Goal: Information Seeking & Learning: Learn about a topic

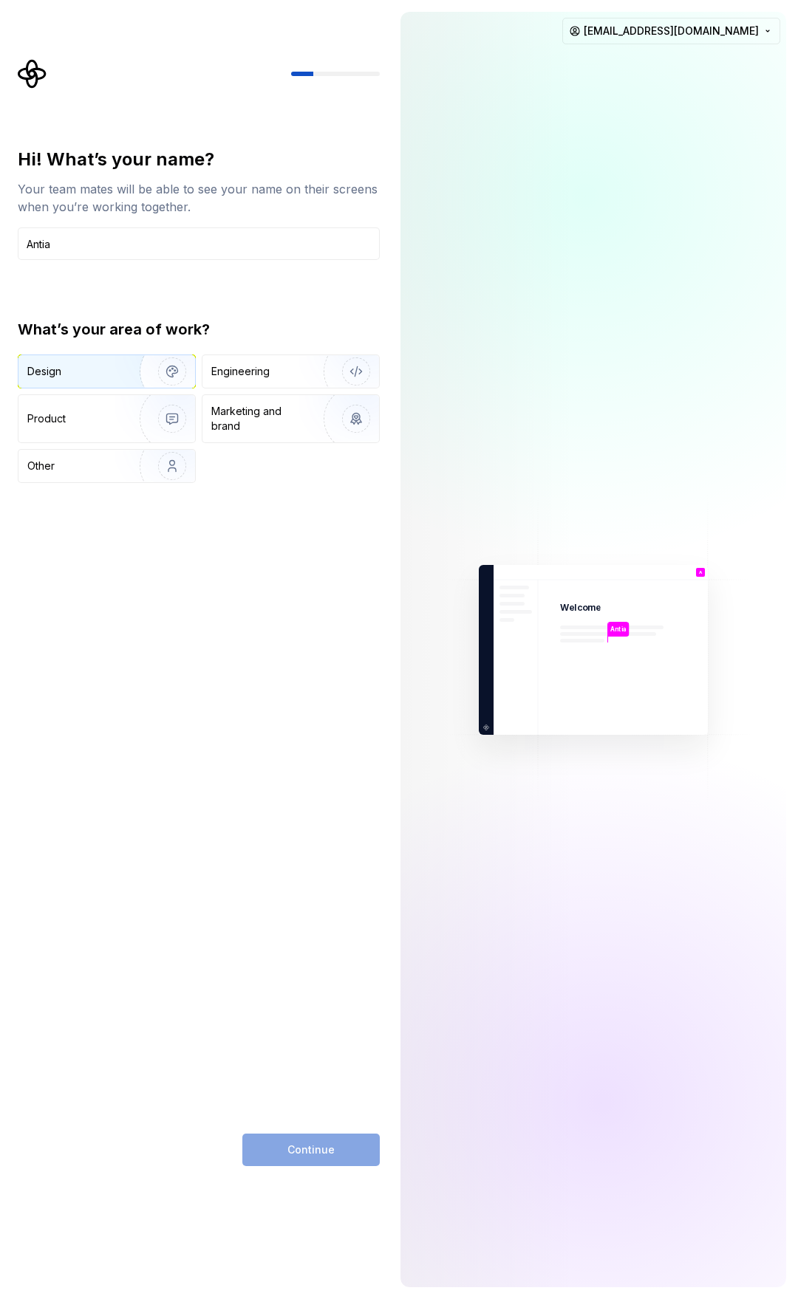
type input "Antia"
click at [180, 383] on img "button" at bounding box center [162, 371] width 95 height 99
click at [356, 1139] on button "Continue" at bounding box center [310, 1150] width 137 height 32
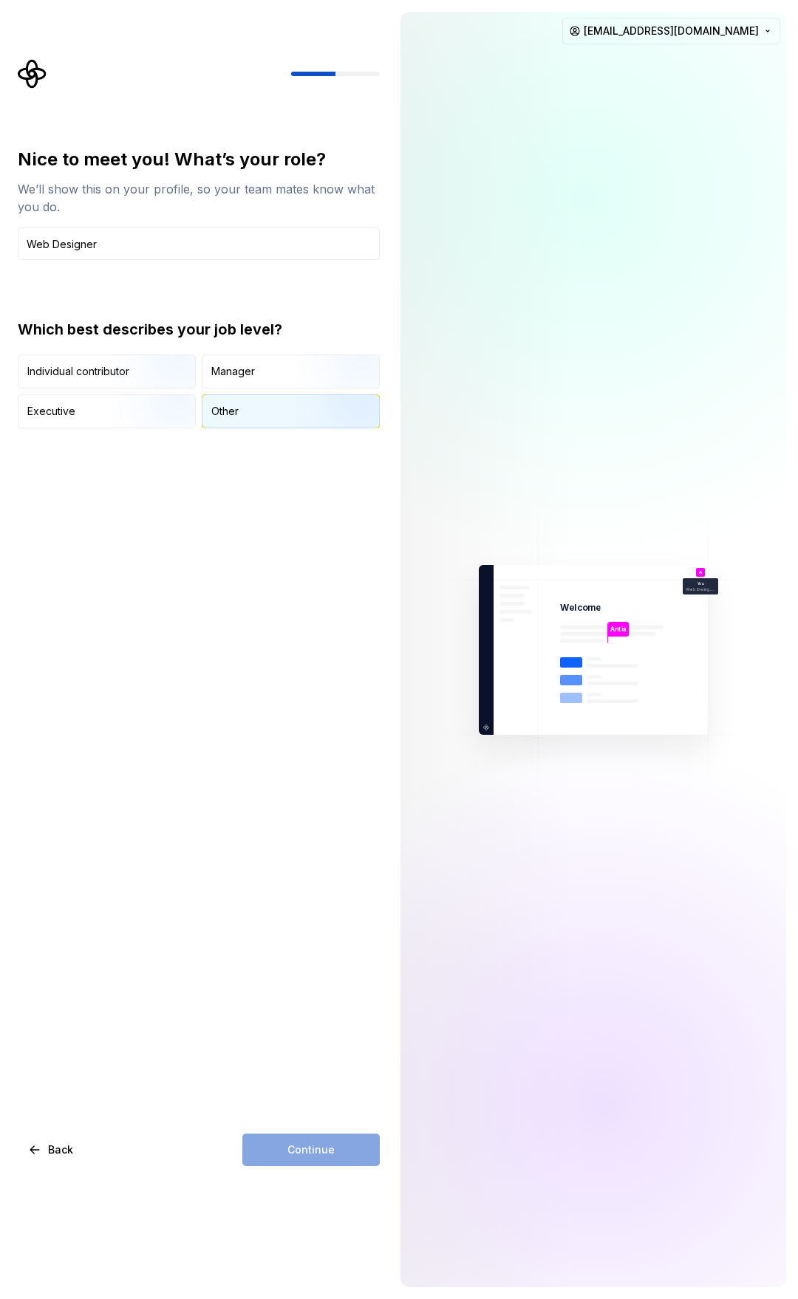
type input "Web Designer"
click at [239, 416] on div "Other" at bounding box center [290, 411] width 177 height 32
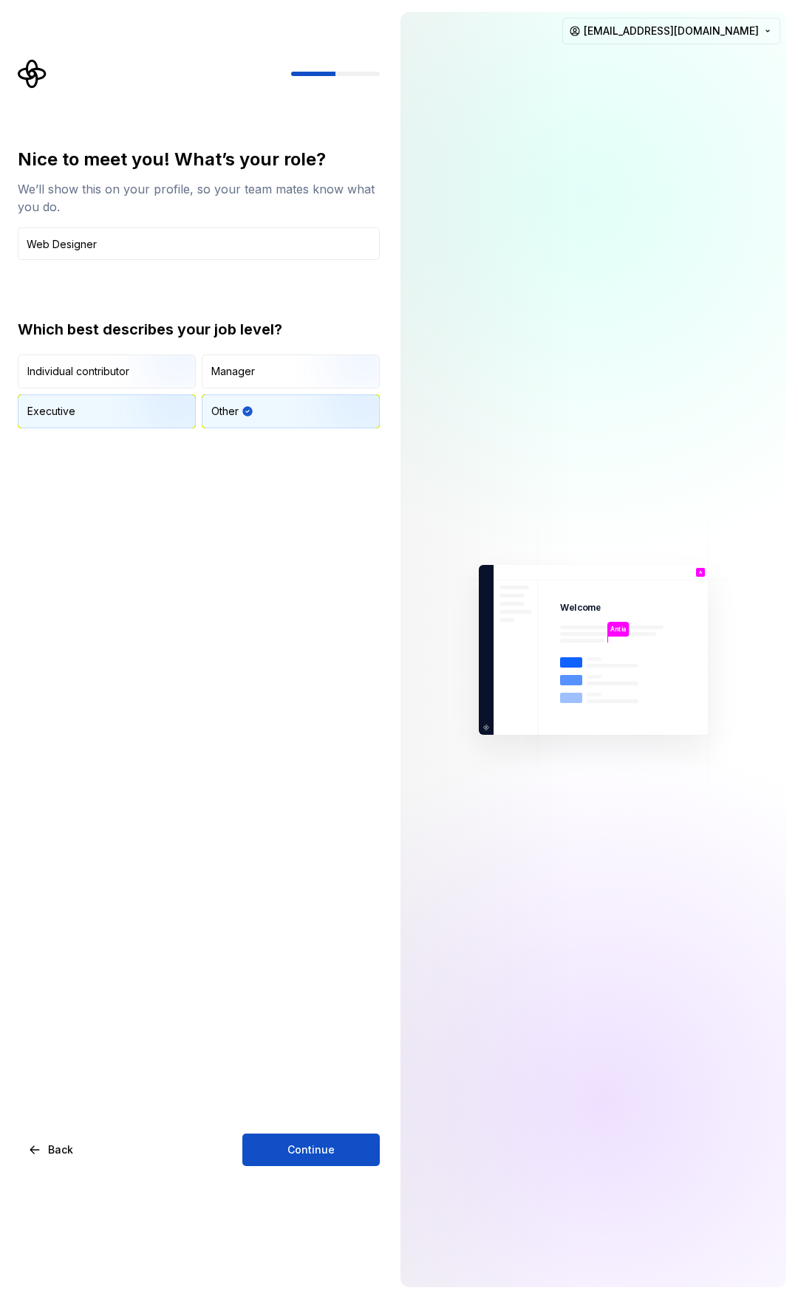
click at [147, 418] on img "button" at bounding box center [159, 429] width 95 height 99
click at [143, 374] on img "button" at bounding box center [159, 390] width 95 height 99
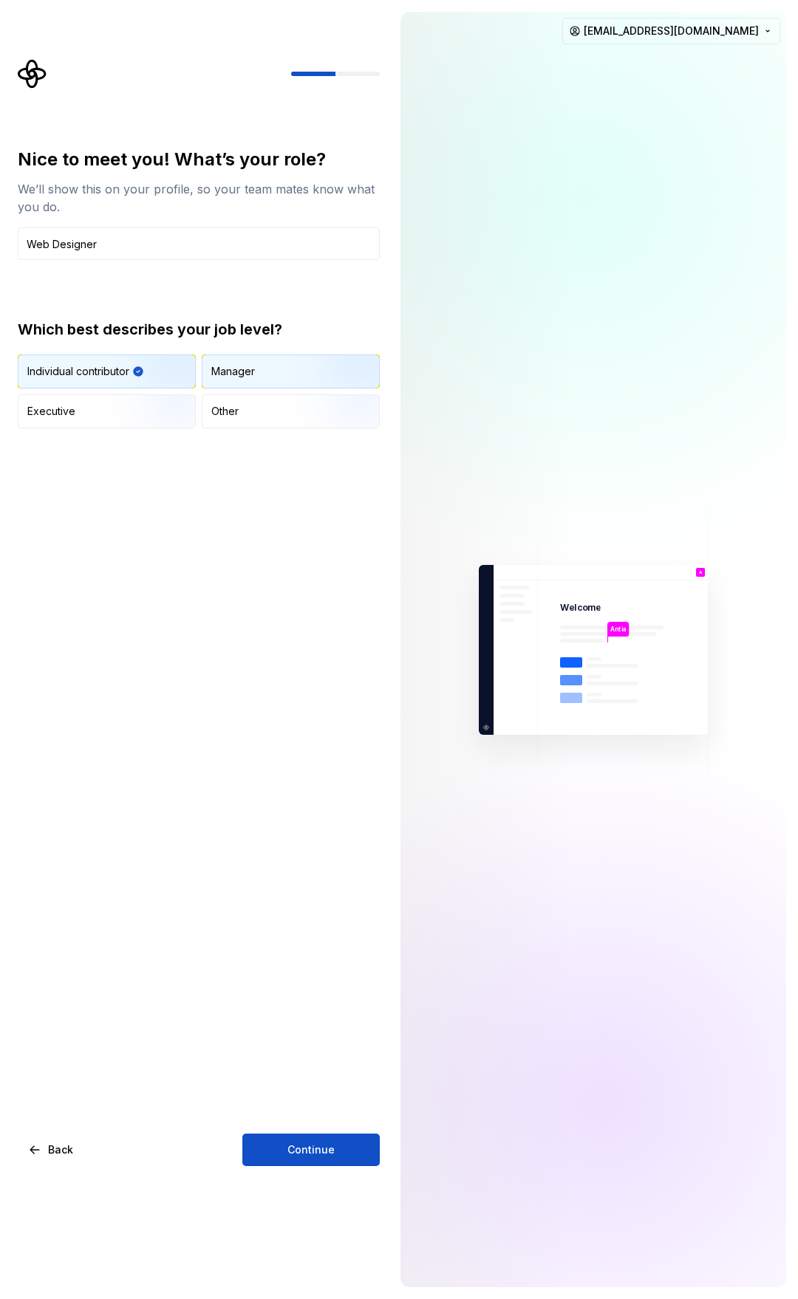
click at [256, 369] on div "Manager" at bounding box center [290, 371] width 177 height 32
click at [247, 414] on div "Other" at bounding box center [290, 411] width 177 height 32
click at [152, 378] on img "button" at bounding box center [159, 390] width 95 height 99
click at [340, 1149] on button "Continue" at bounding box center [310, 1150] width 137 height 32
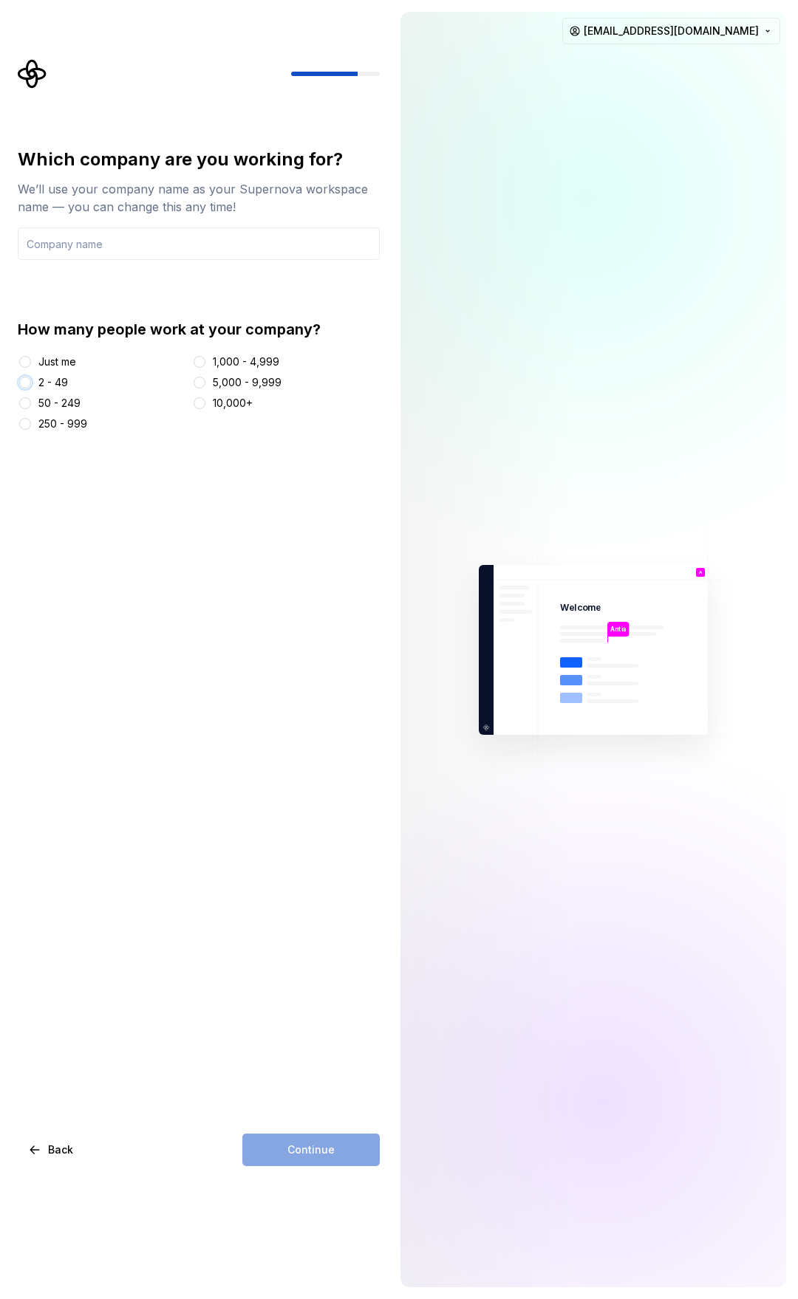
click at [26, 386] on button "2 - 49" at bounding box center [25, 383] width 12 height 12
click at [36, 404] on div "50 - 249" at bounding box center [102, 403] width 168 height 15
click at [18, 401] on div at bounding box center [25, 403] width 15 height 15
click at [29, 403] on button "50 - 249" at bounding box center [25, 403] width 12 height 12
click at [27, 364] on button "Just me" at bounding box center [25, 362] width 12 height 12
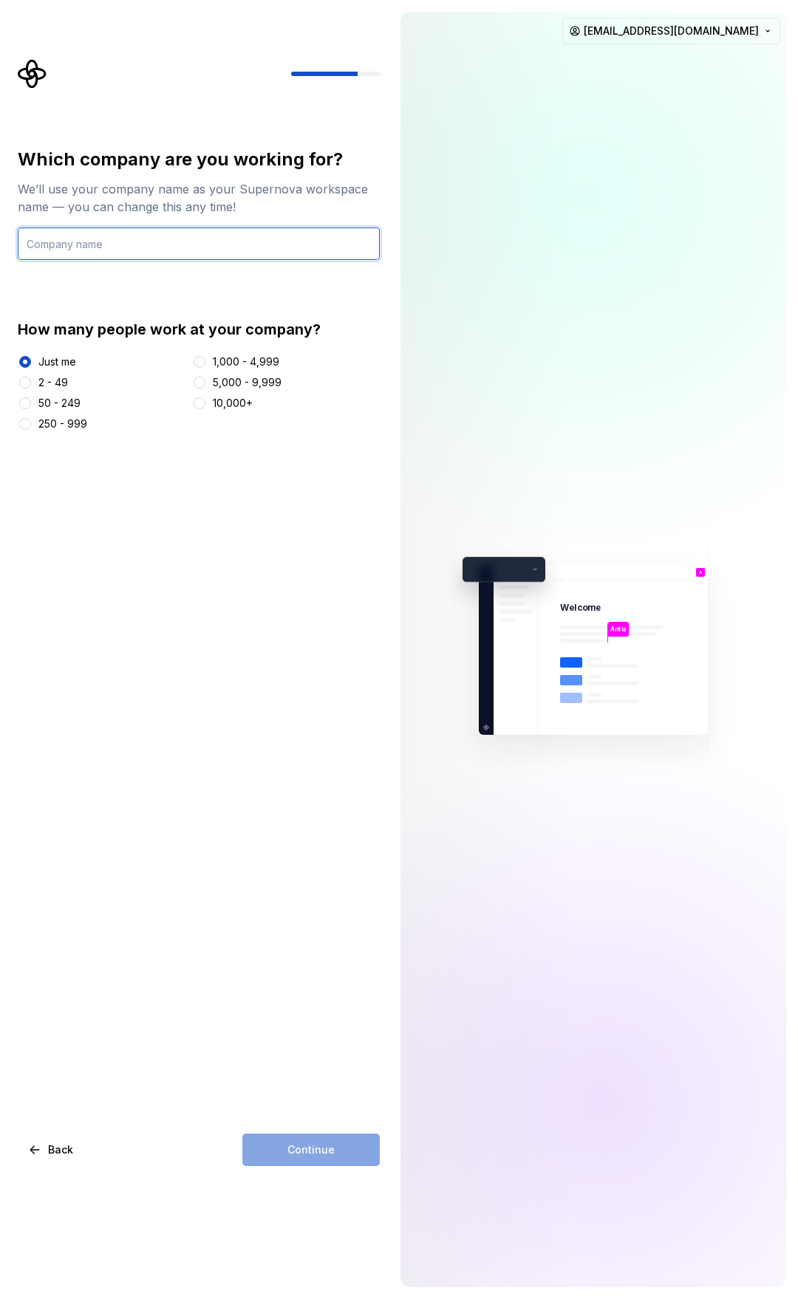
click at [159, 249] on input "text" at bounding box center [199, 243] width 362 height 32
type input "AA"
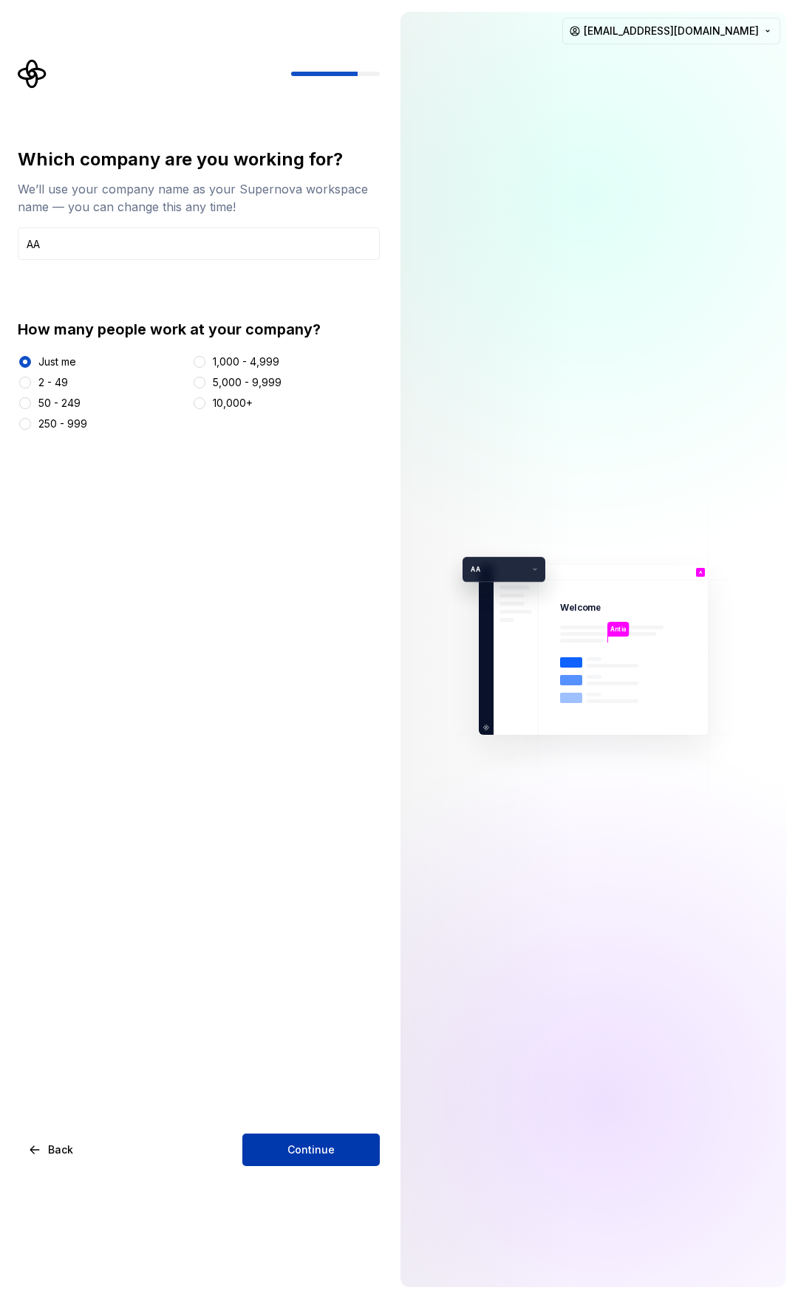
click at [325, 1154] on span "Continue" at bounding box center [310, 1150] width 47 height 15
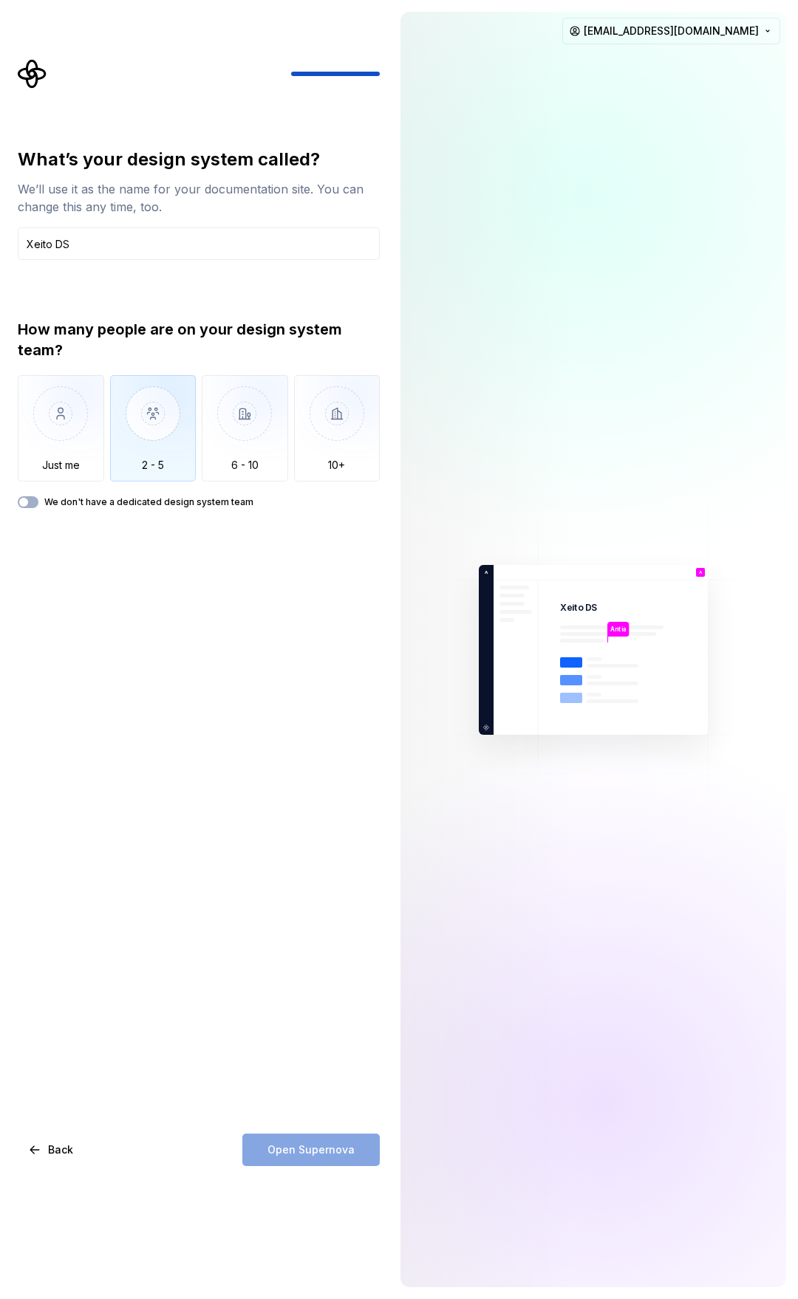
type input "Xeito DS"
click at [158, 473] on img "button" at bounding box center [153, 424] width 86 height 99
click at [352, 1157] on span "Open Supernova" at bounding box center [310, 1150] width 87 height 15
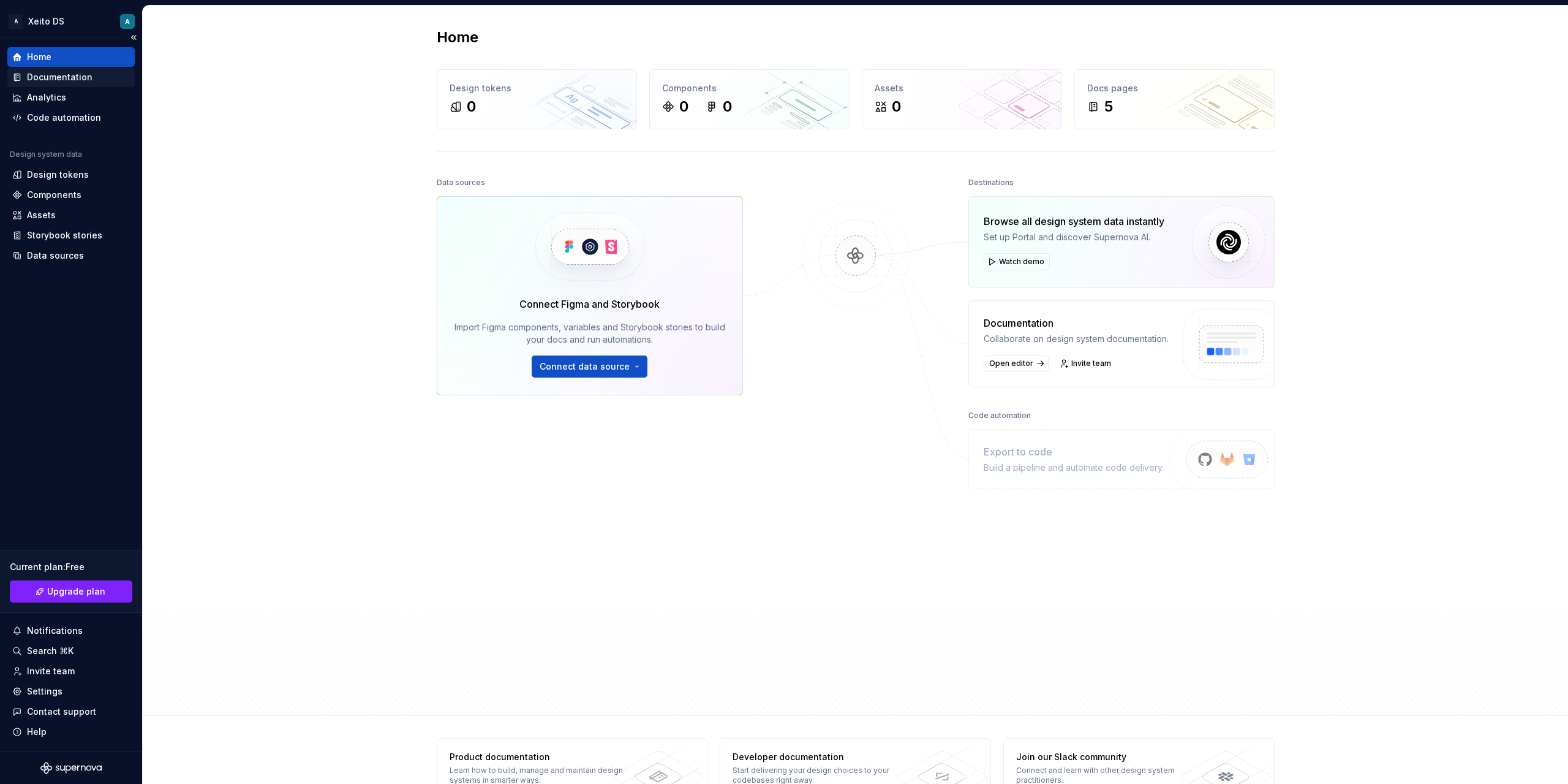
click at [81, 74] on div "Documentation" at bounding box center [59, 77] width 66 height 12
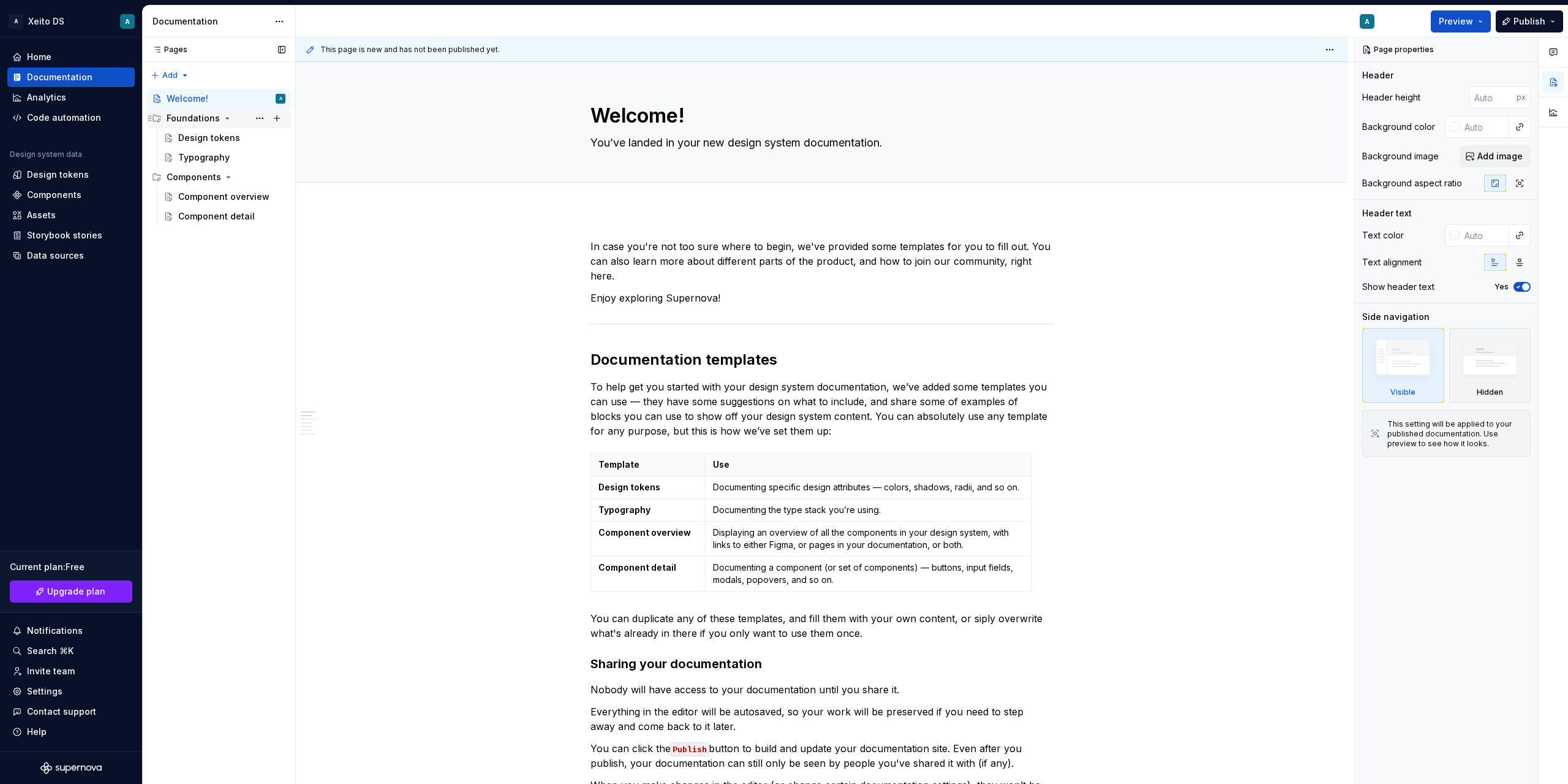
click at [175, 119] on div "Foundations" at bounding box center [193, 118] width 53 height 12
click at [185, 119] on div "Foundations" at bounding box center [193, 118] width 53 height 12
click at [197, 139] on div "Design tokens" at bounding box center [209, 138] width 62 height 12
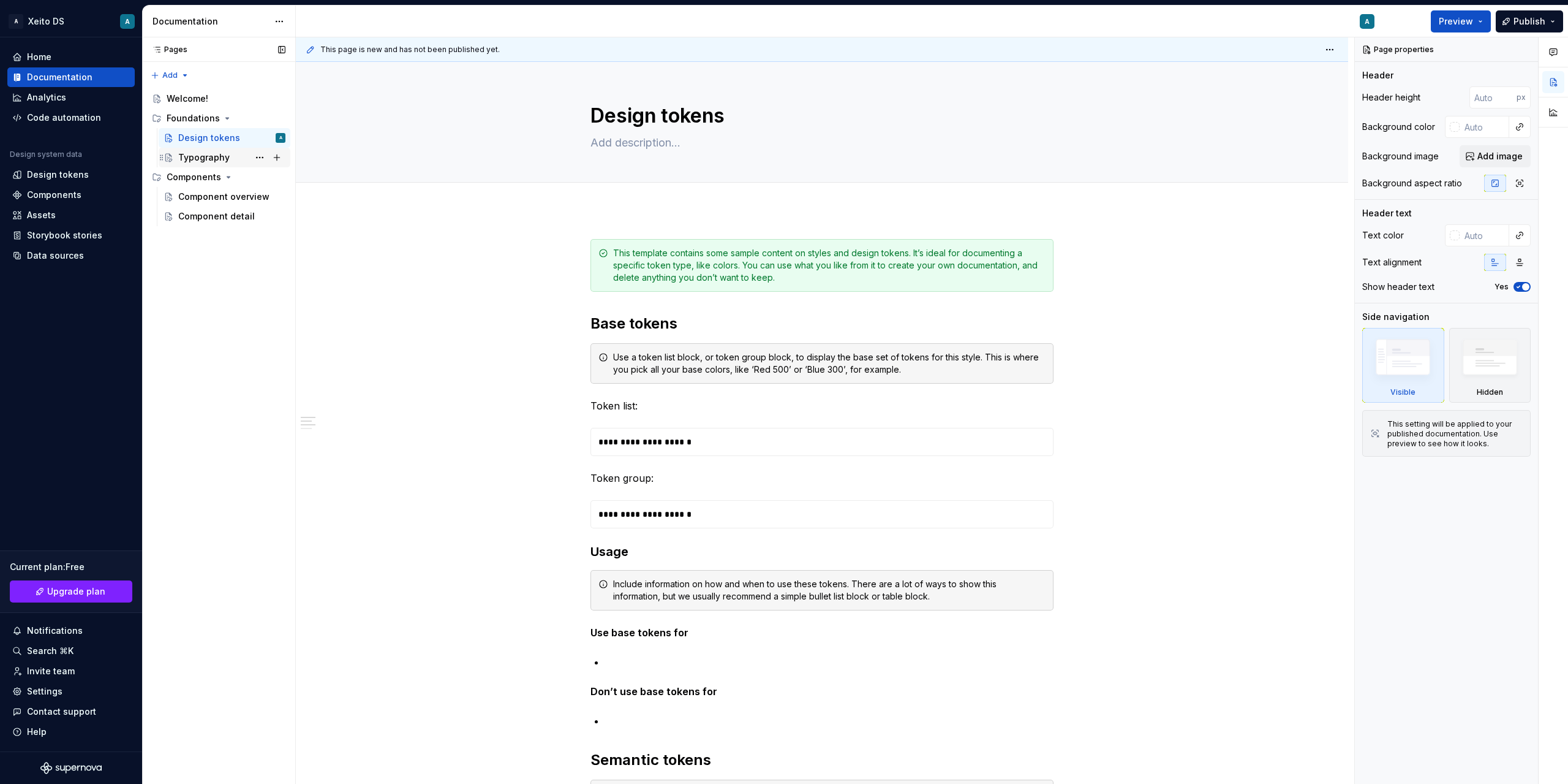
click at [196, 158] on div "Typography" at bounding box center [204, 157] width 51 height 12
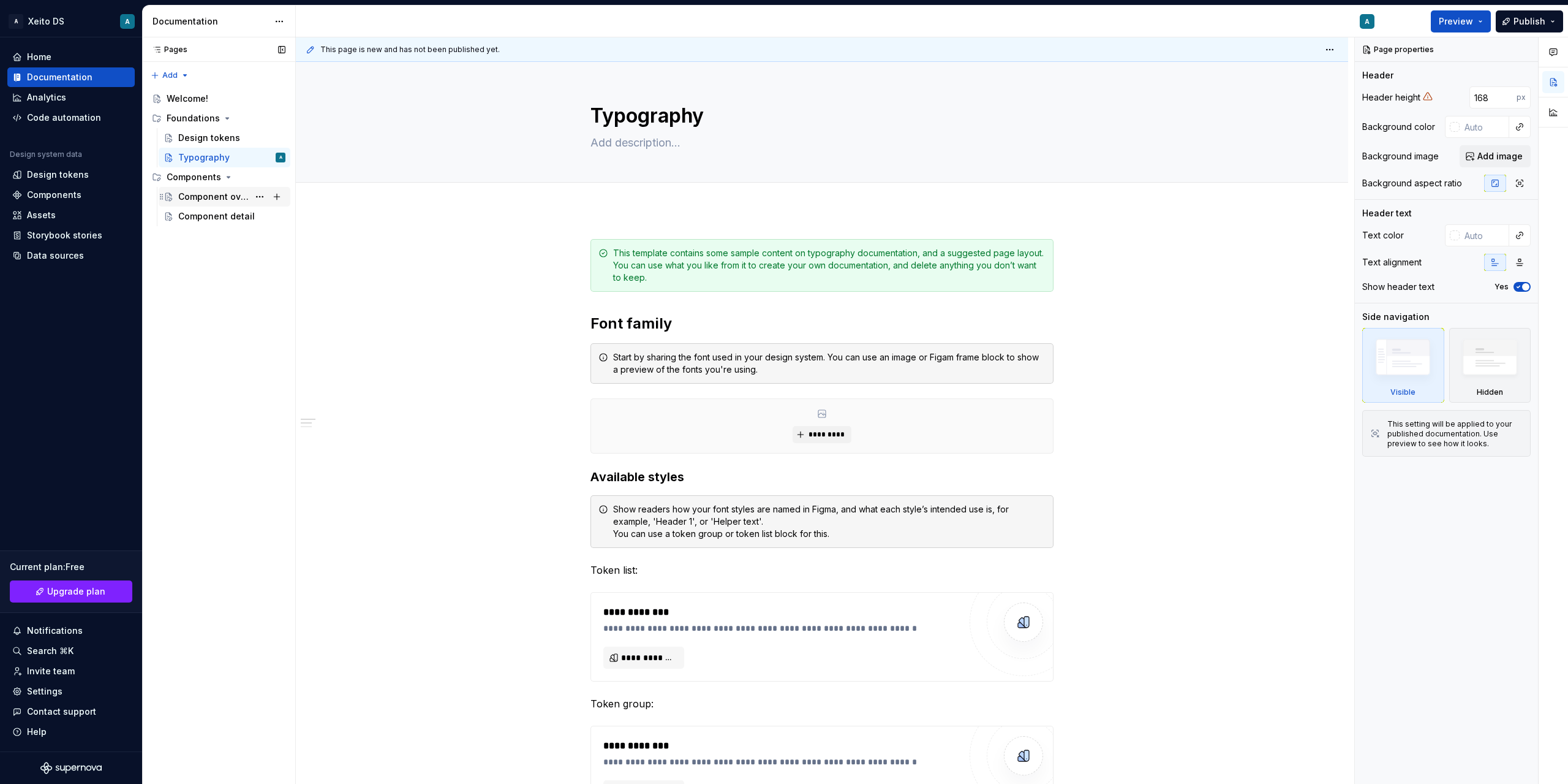
click at [216, 193] on div "Component overview" at bounding box center [213, 197] width 70 height 12
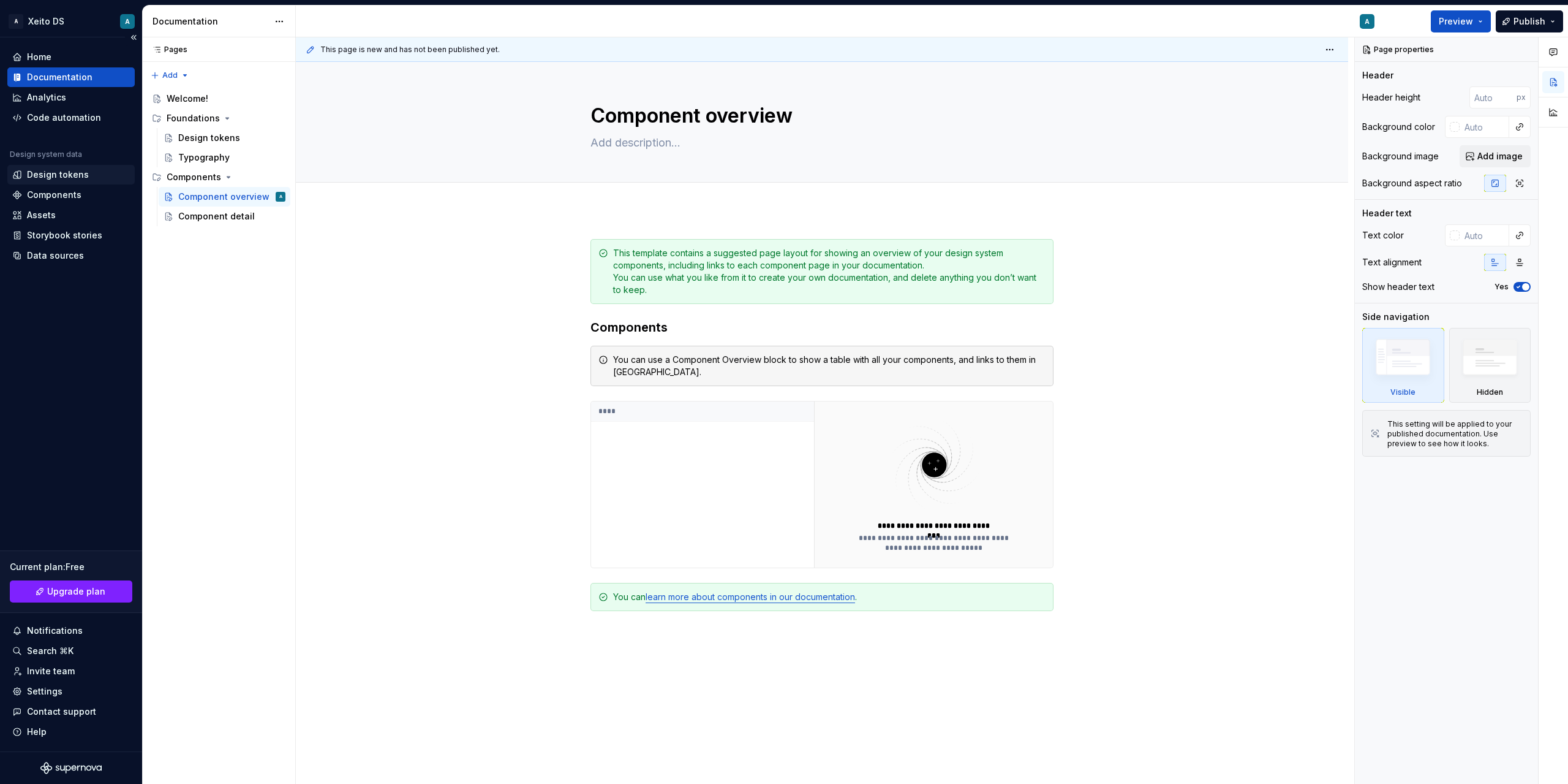
click at [65, 178] on div "Design tokens" at bounding box center [57, 174] width 62 height 12
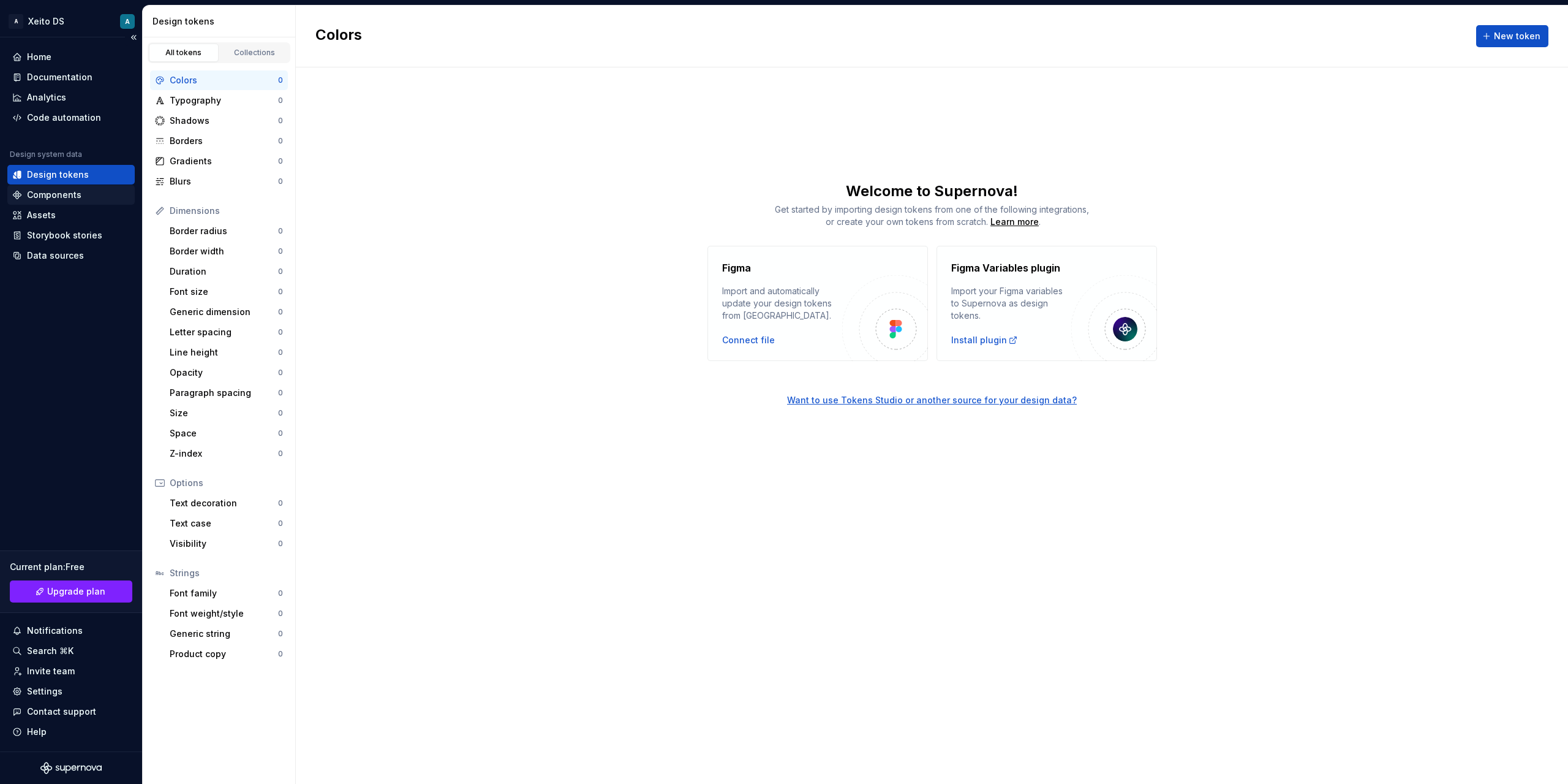
click at [57, 198] on div "Components" at bounding box center [54, 194] width 55 height 12
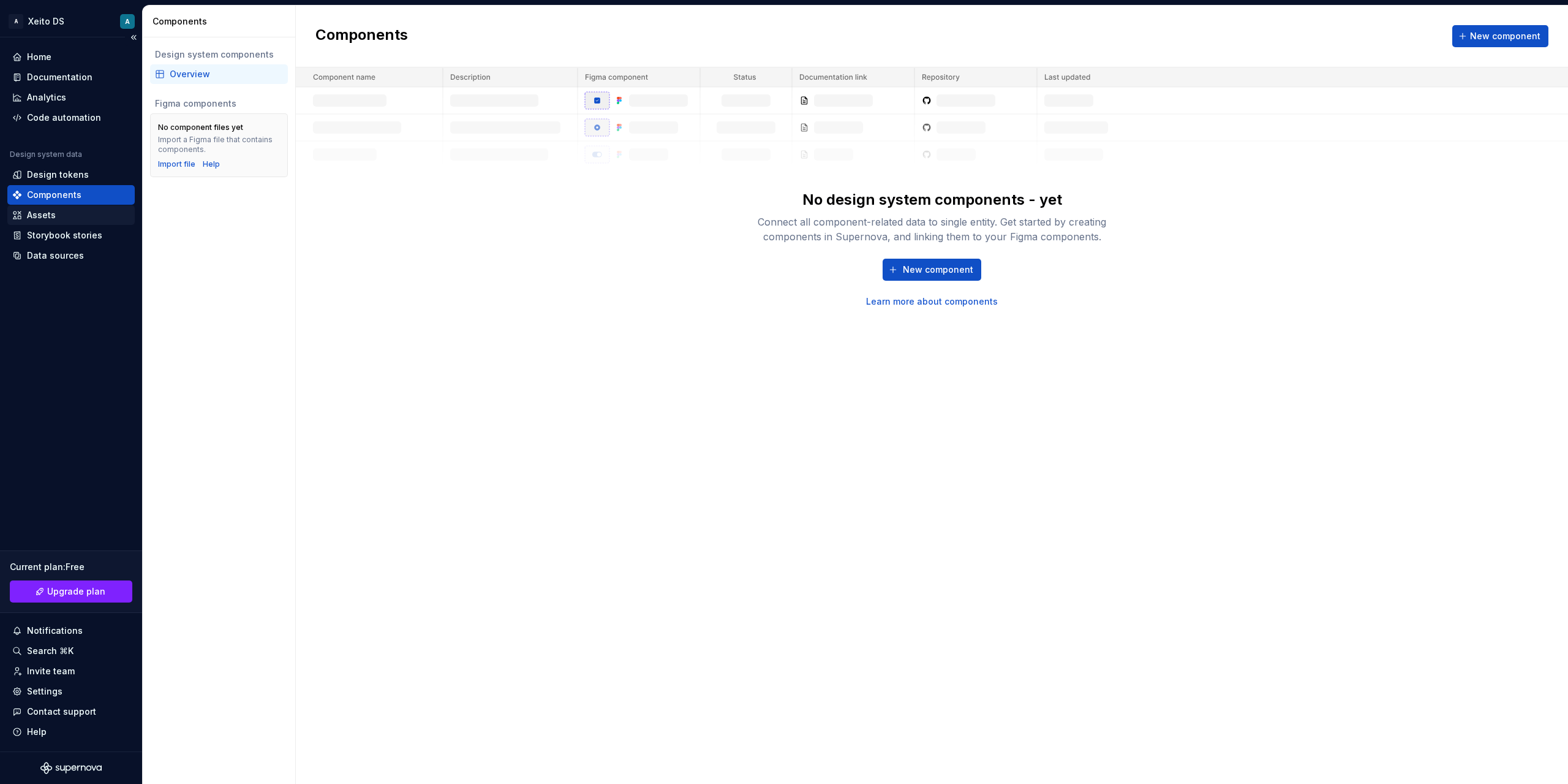
click at [65, 211] on div "Assets" at bounding box center [71, 215] width 118 height 12
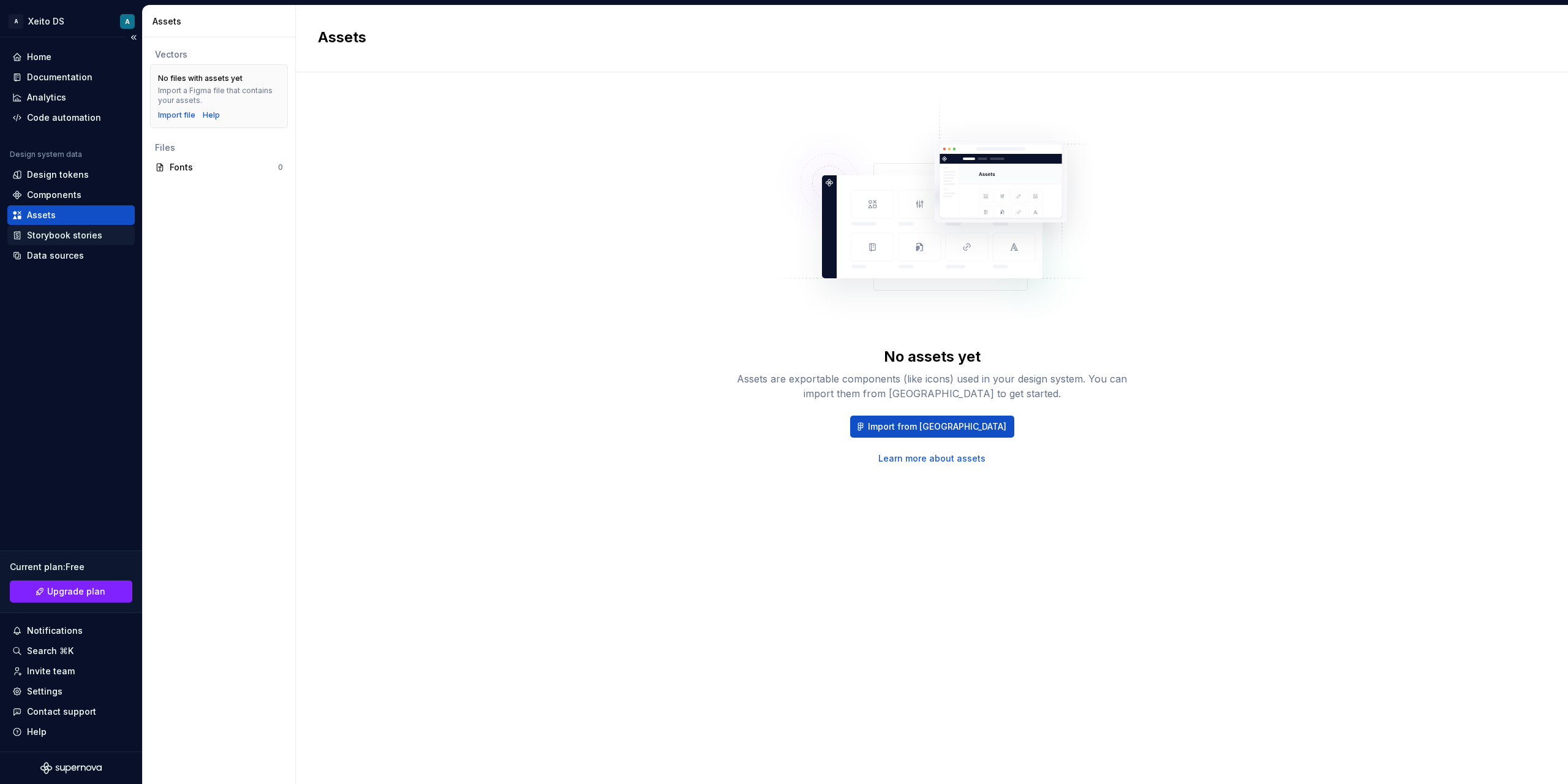
click at [67, 231] on div "Storybook stories" at bounding box center [64, 235] width 75 height 12
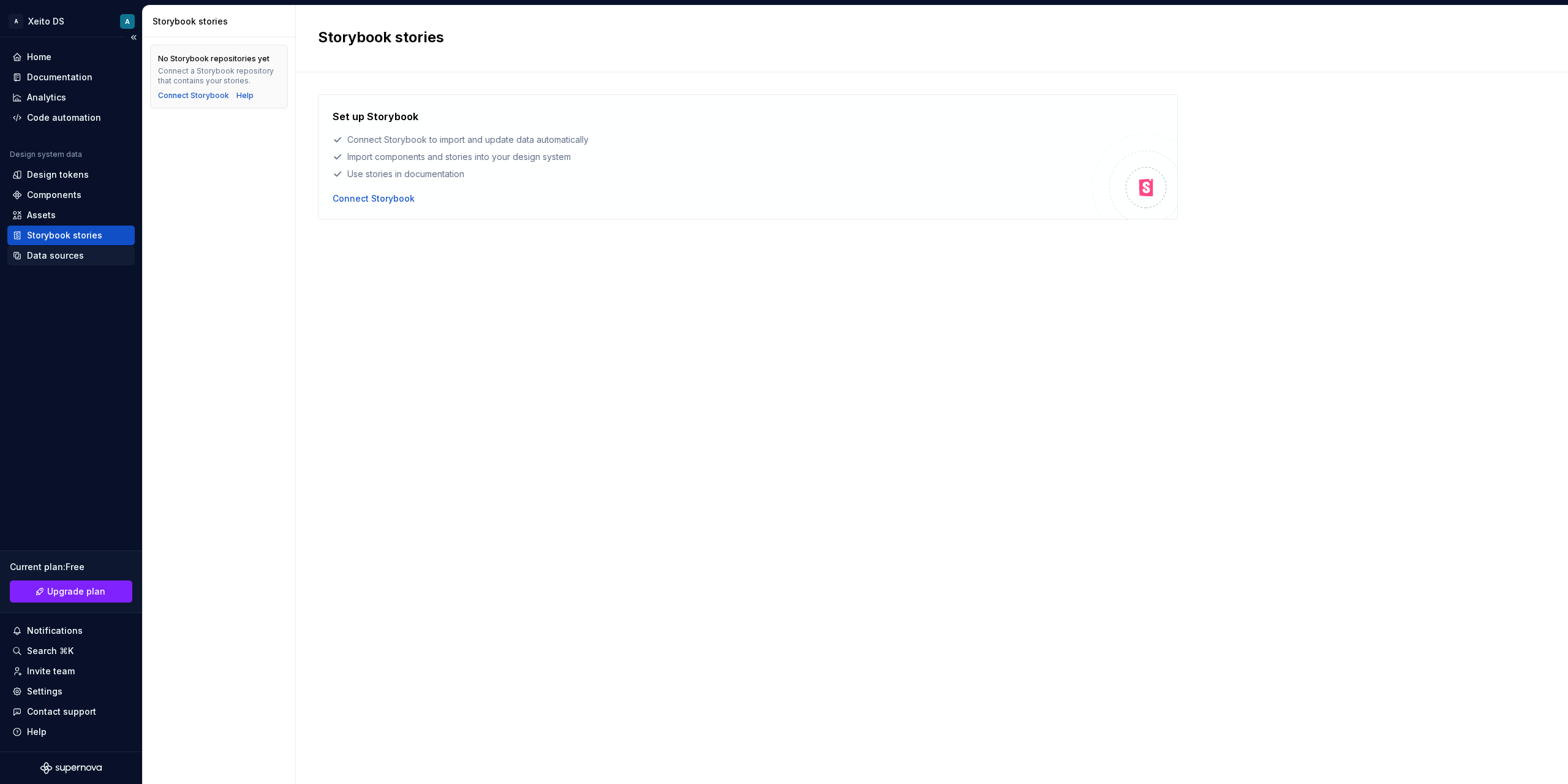
click at [64, 255] on div "Data sources" at bounding box center [55, 256] width 57 height 12
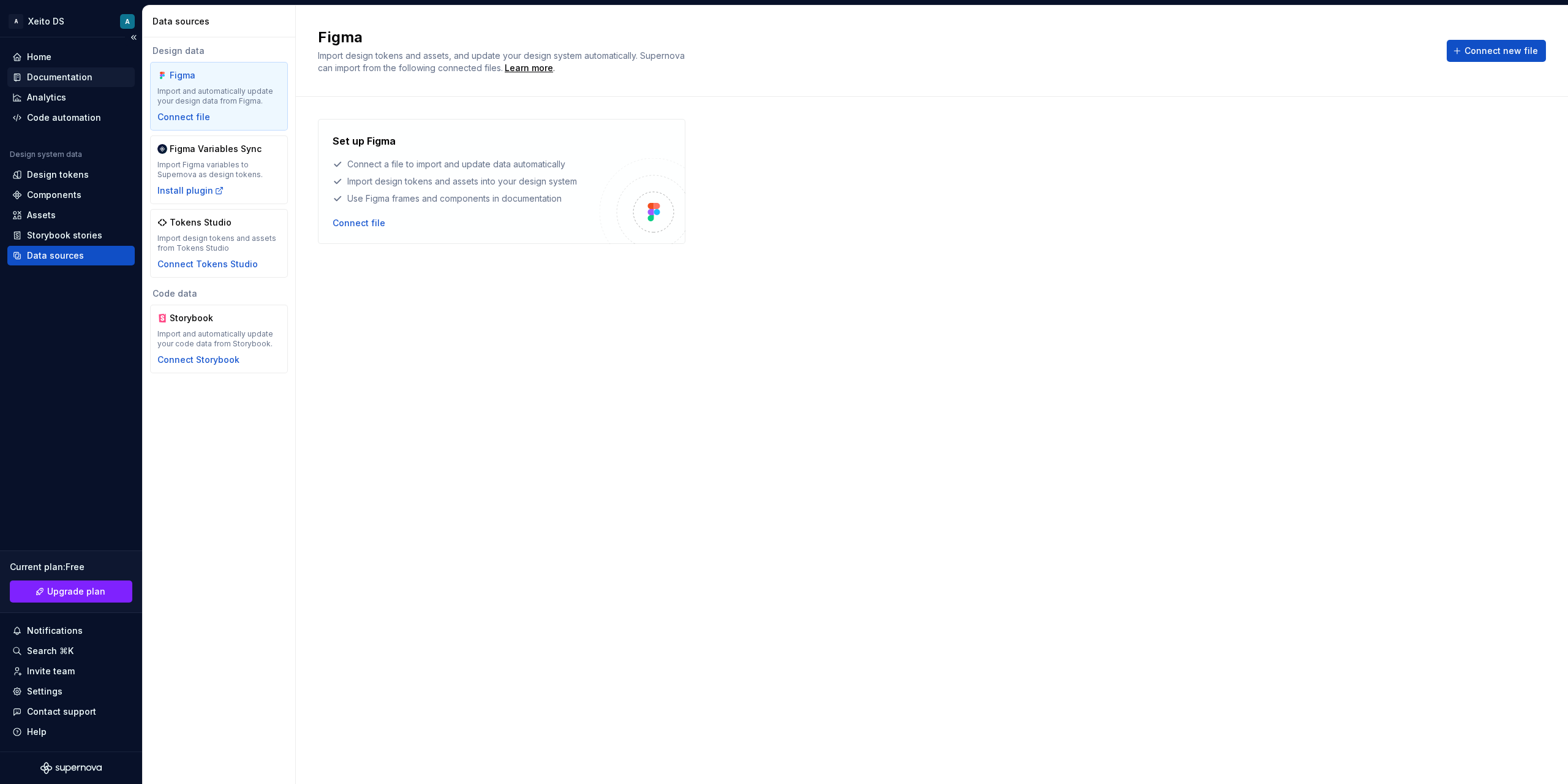
click at [61, 80] on div "Documentation" at bounding box center [59, 77] width 66 height 12
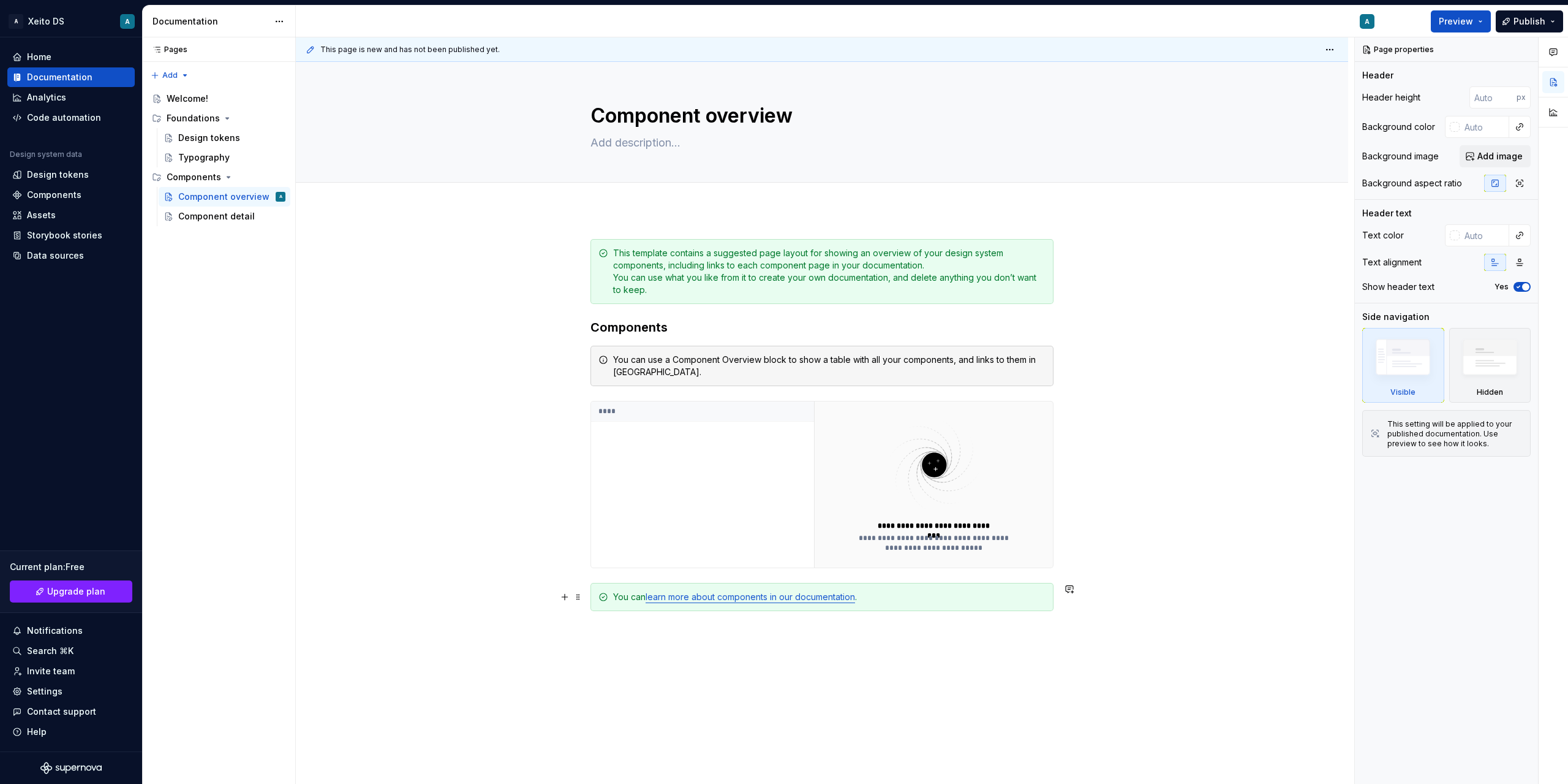
click at [661, 594] on link "learn more about components in our documentation" at bounding box center [750, 597] width 210 height 11
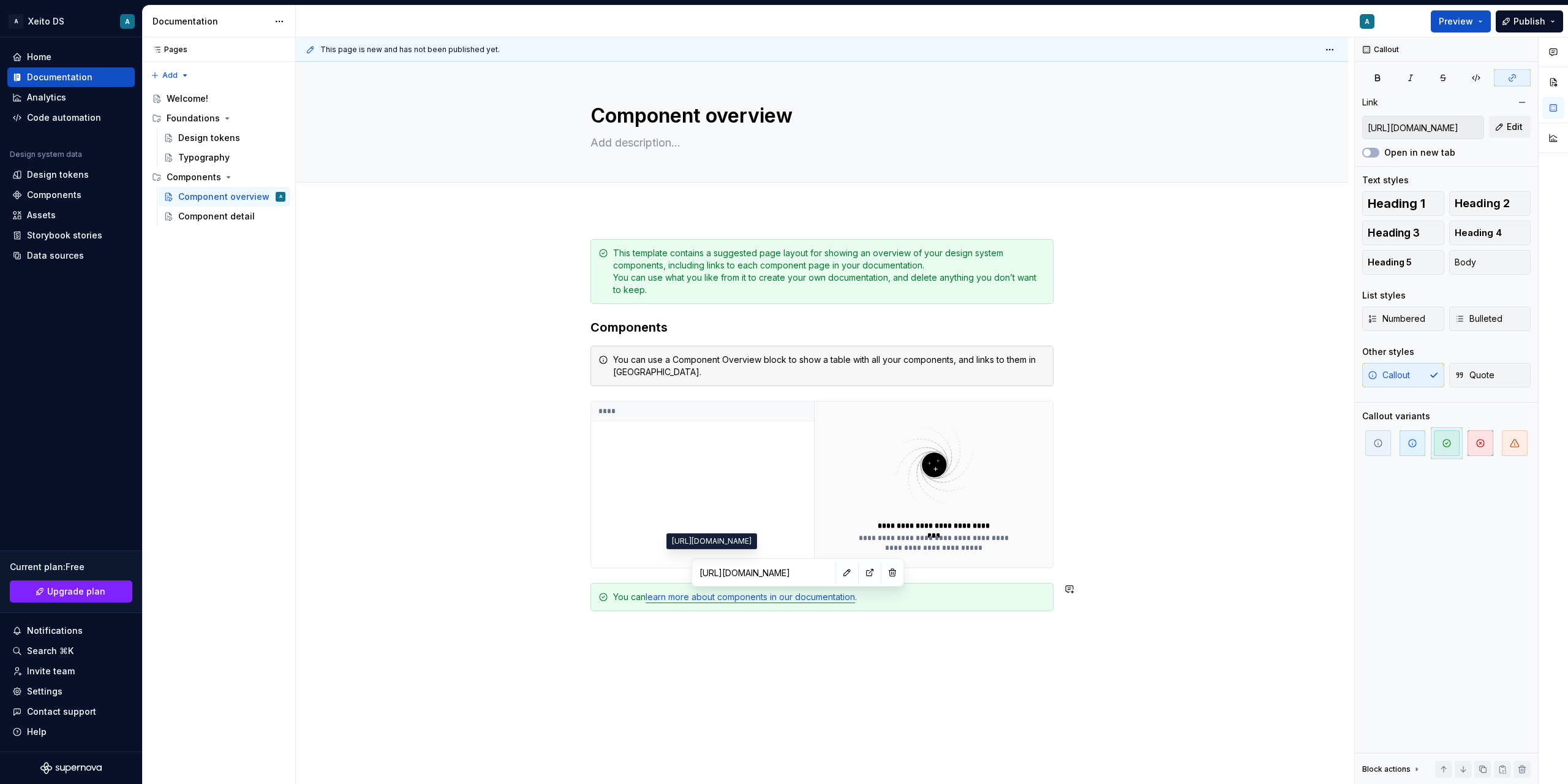
click at [661, 572] on input "[URL][DOMAIN_NAME]" at bounding box center [764, 572] width 138 height 22
click at [661, 569] on button "button" at bounding box center [870, 572] width 17 height 17
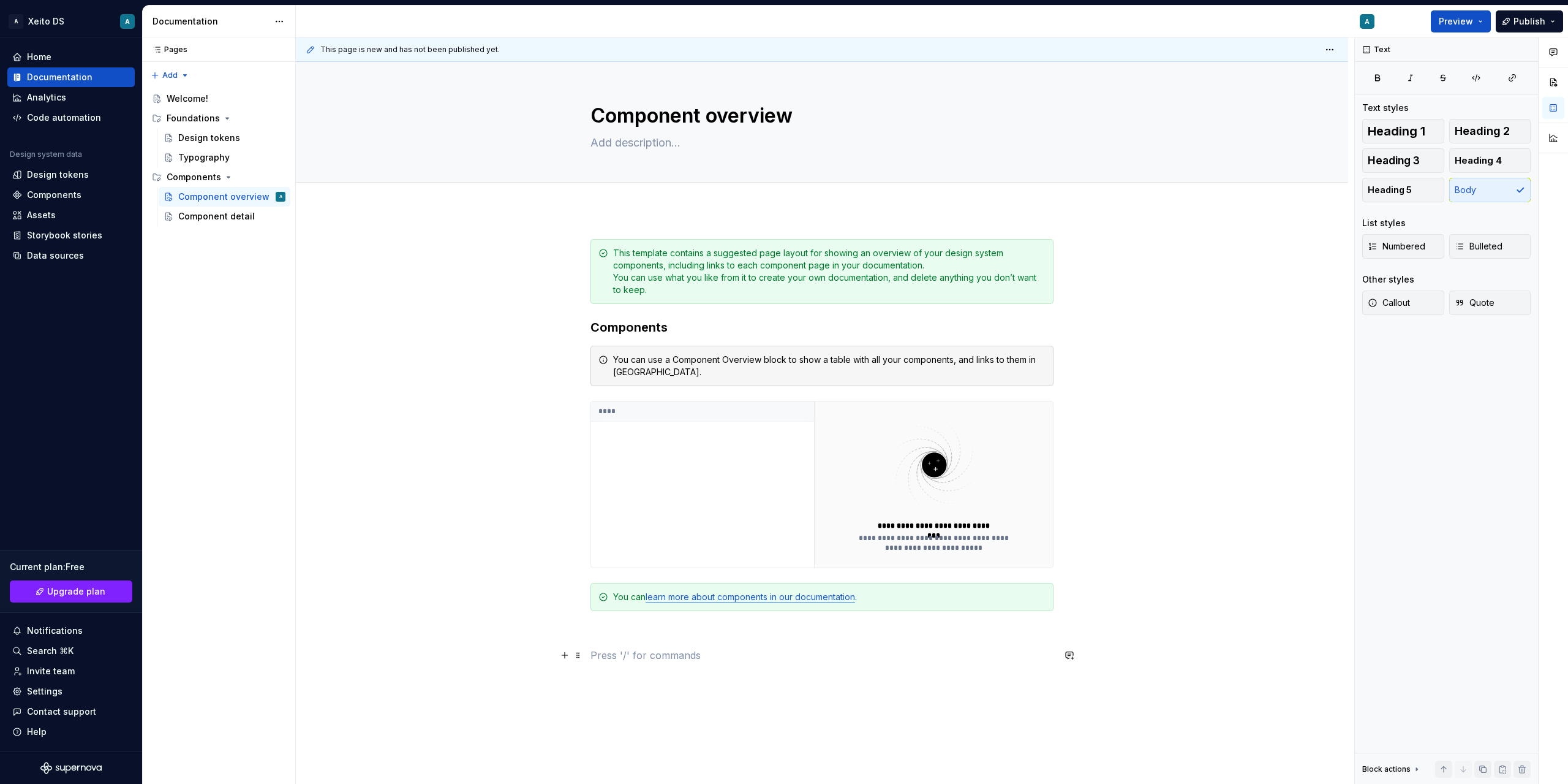
click at [661, 659] on p at bounding box center [822, 655] width 463 height 15
click at [634, 639] on p at bounding box center [822, 633] width 463 height 15
click at [636, 650] on p at bounding box center [822, 655] width 463 height 15
click at [661, 53] on icon "button" at bounding box center [1553, 52] width 7 height 7
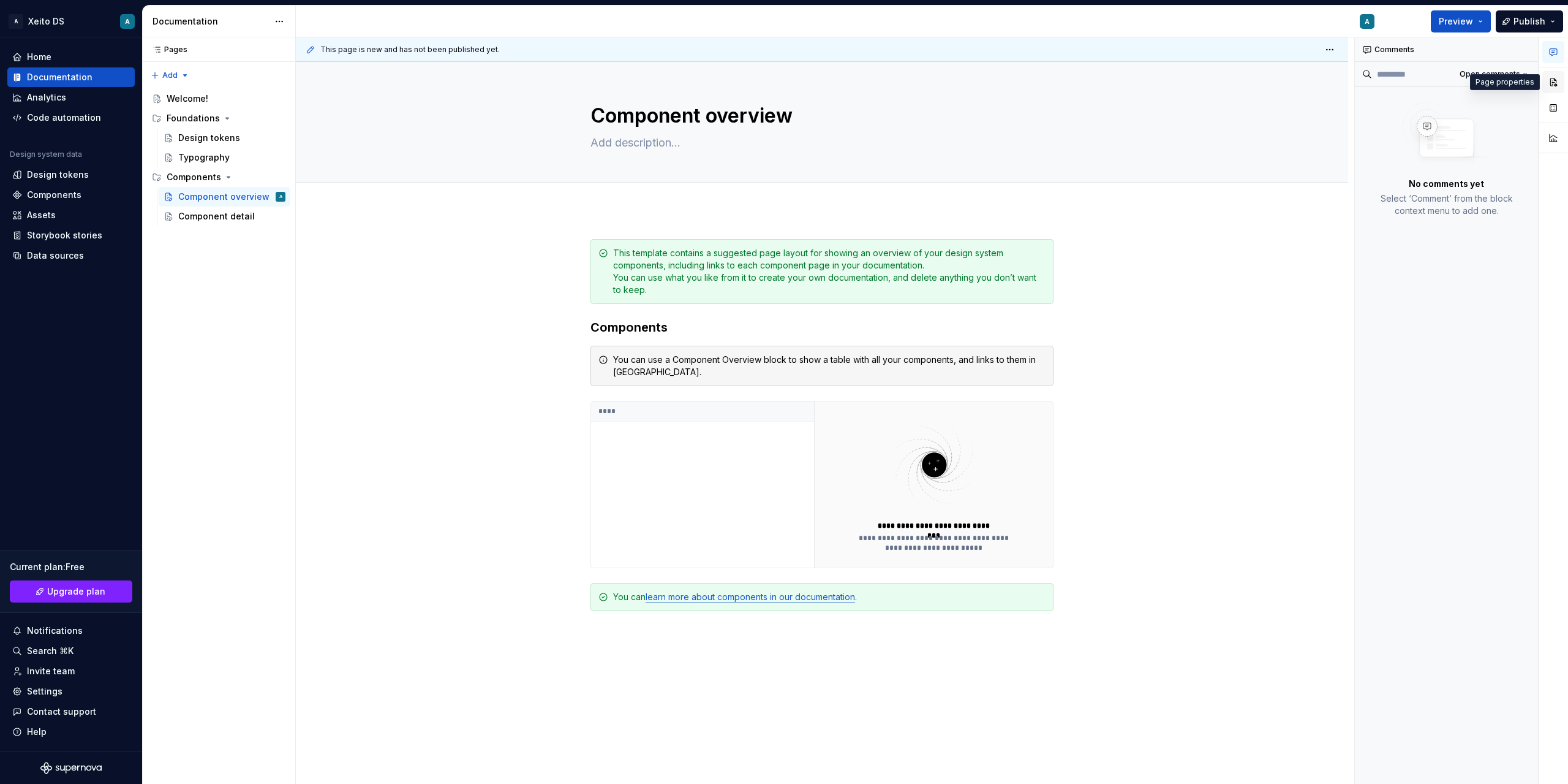
click at [661, 75] on button "button" at bounding box center [1553, 82] width 22 height 22
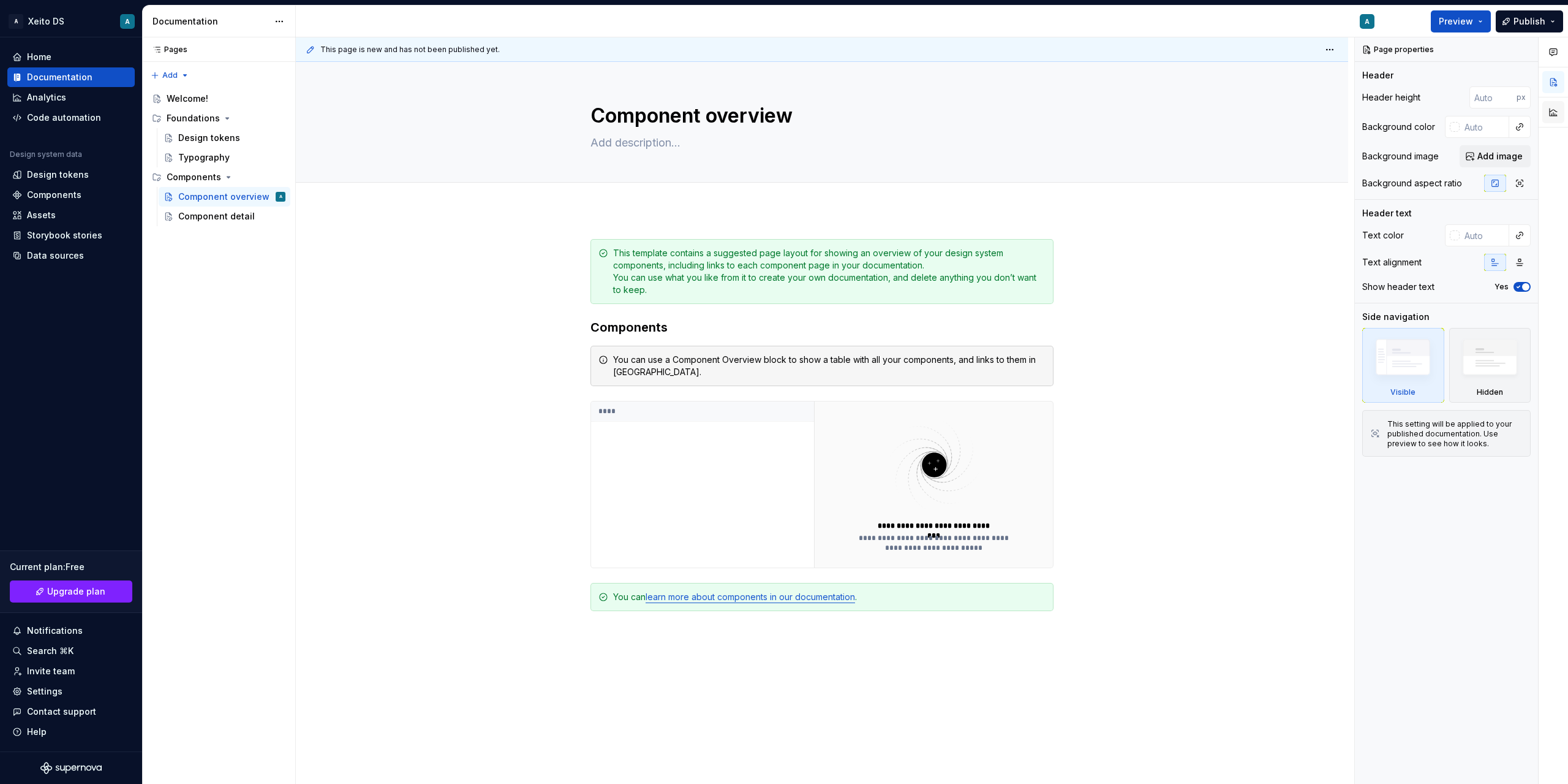
click at [661, 110] on button "button" at bounding box center [1553, 112] width 22 height 22
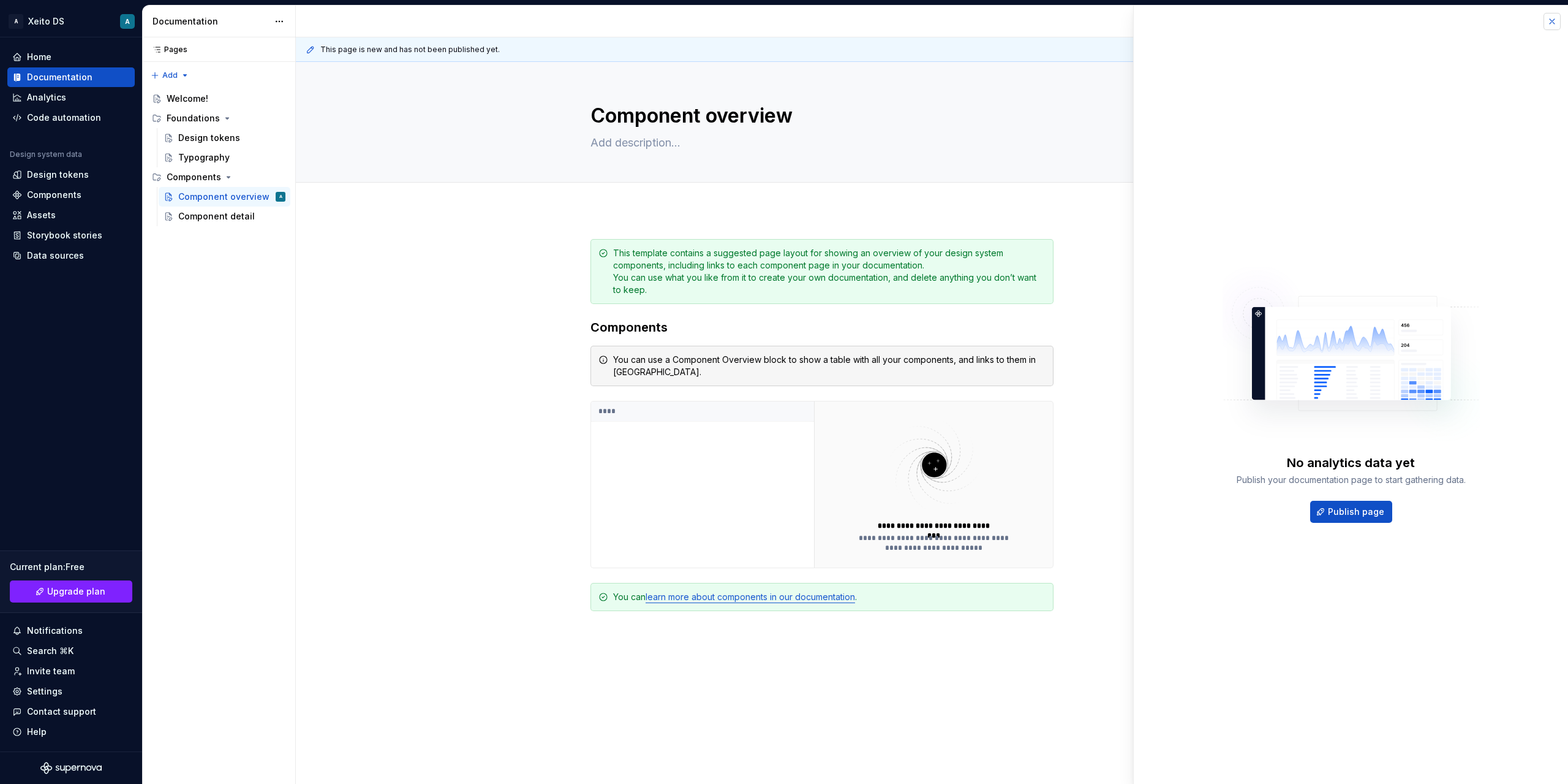
click at [661, 17] on button "button" at bounding box center [1551, 22] width 17 height 17
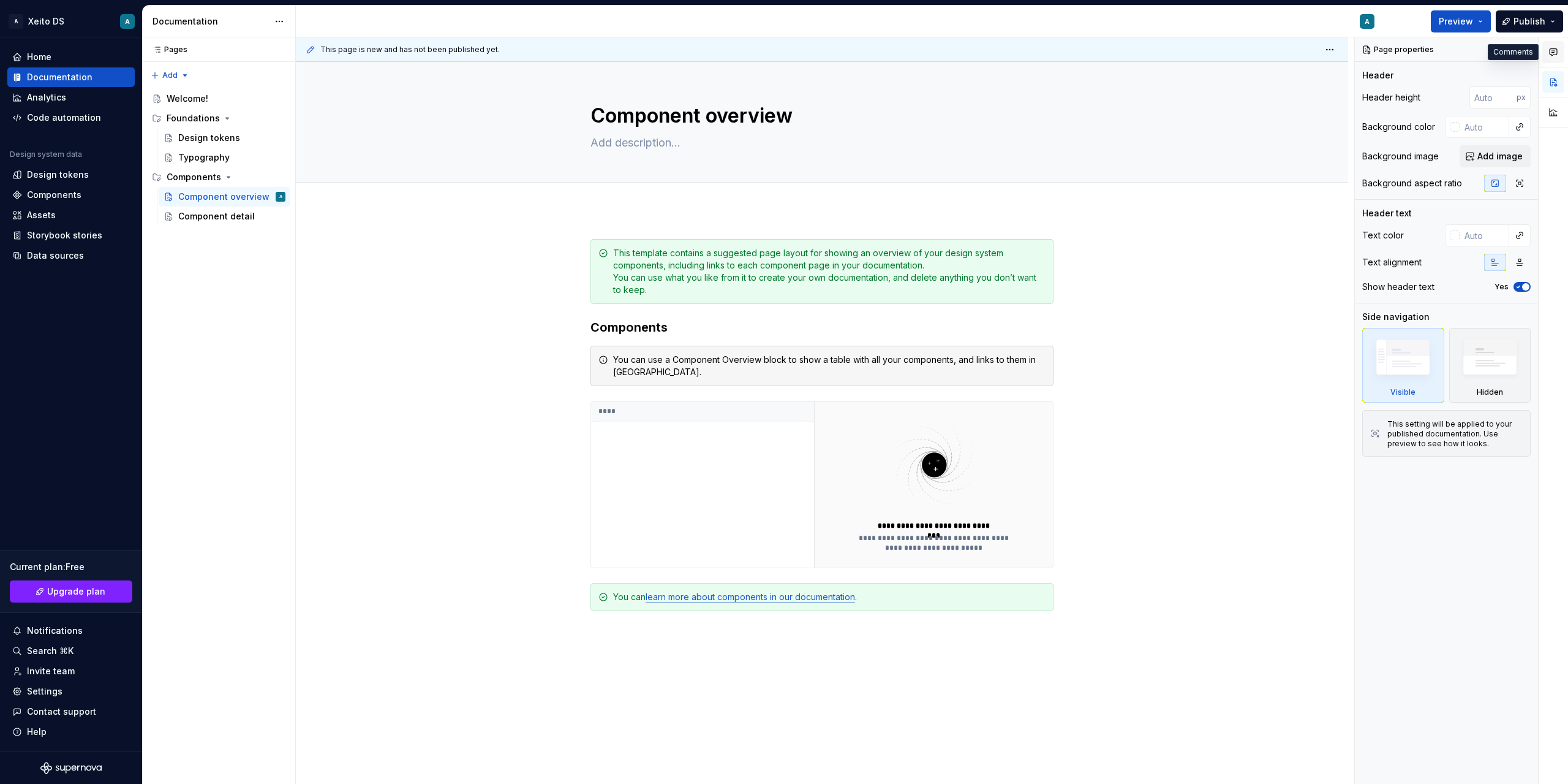
click at [661, 60] on button "button" at bounding box center [1553, 51] width 22 height 22
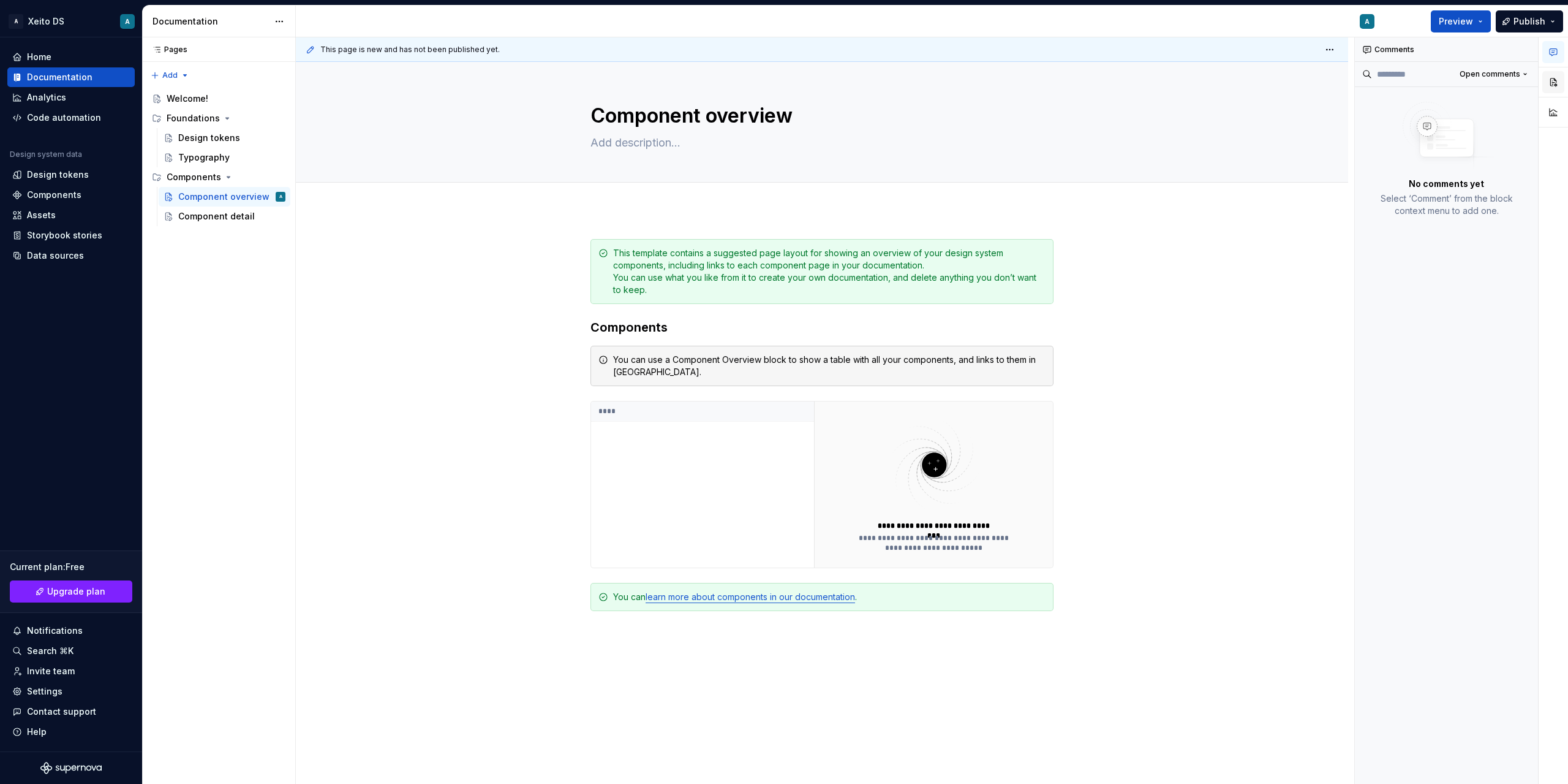
click at [661, 71] on button "button" at bounding box center [1553, 82] width 22 height 22
type textarea "*"
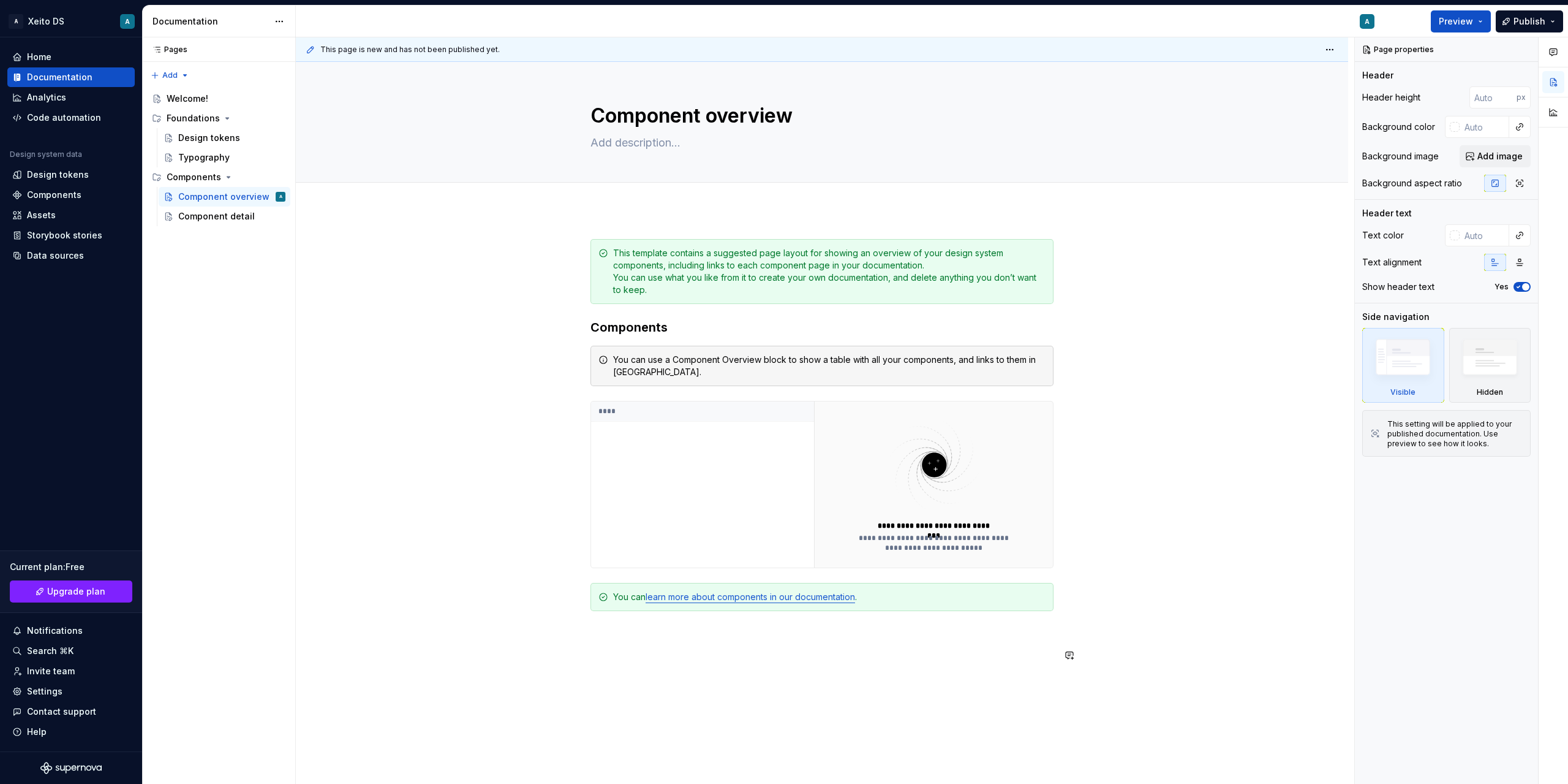
click at [613, 639] on p at bounding box center [822, 633] width 463 height 15
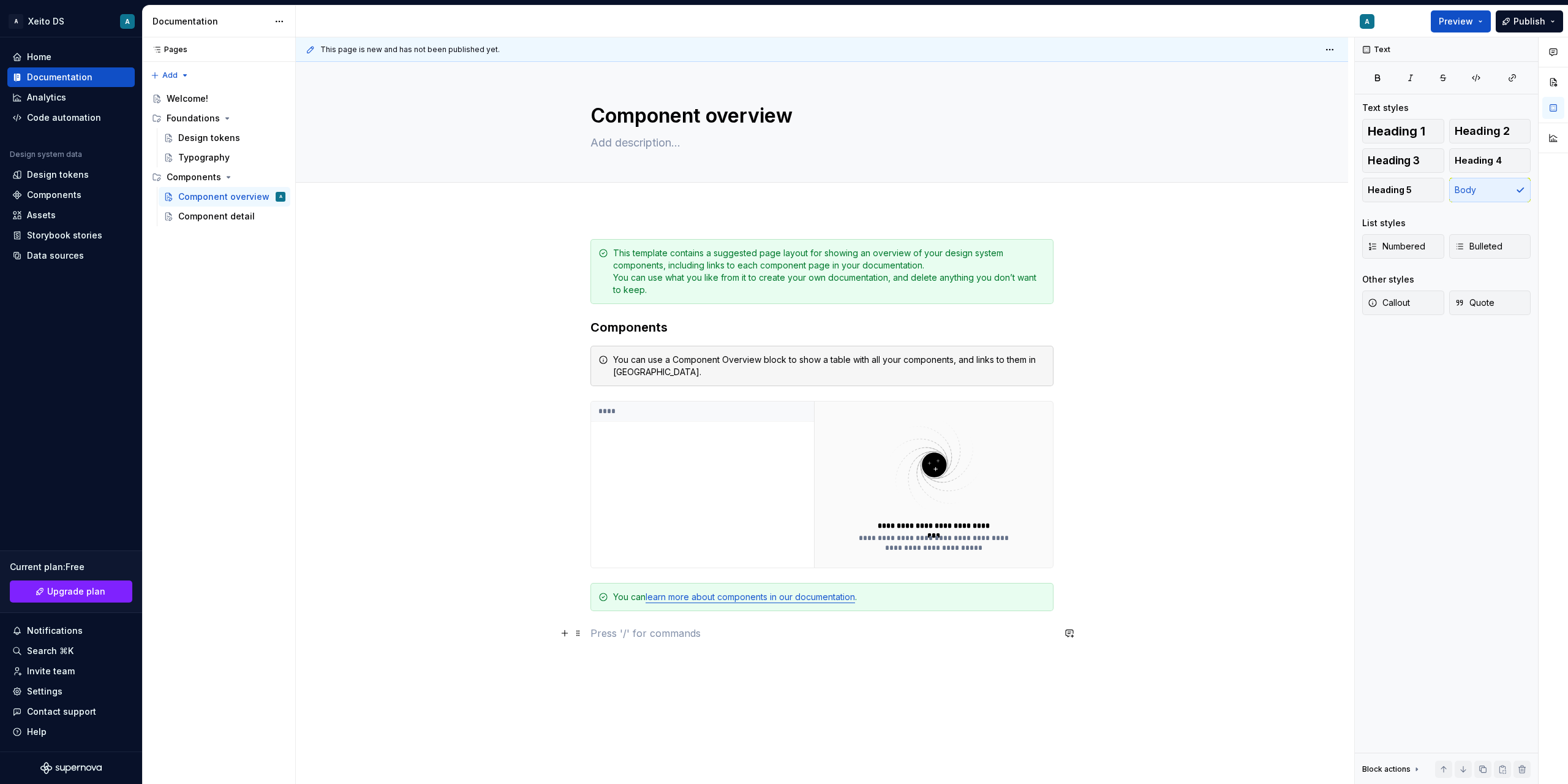
drag, startPoint x: 614, startPoint y: 639, endPoint x: 598, endPoint y: 639, distance: 16.0
click at [598, 639] on p at bounding box center [822, 633] width 463 height 15
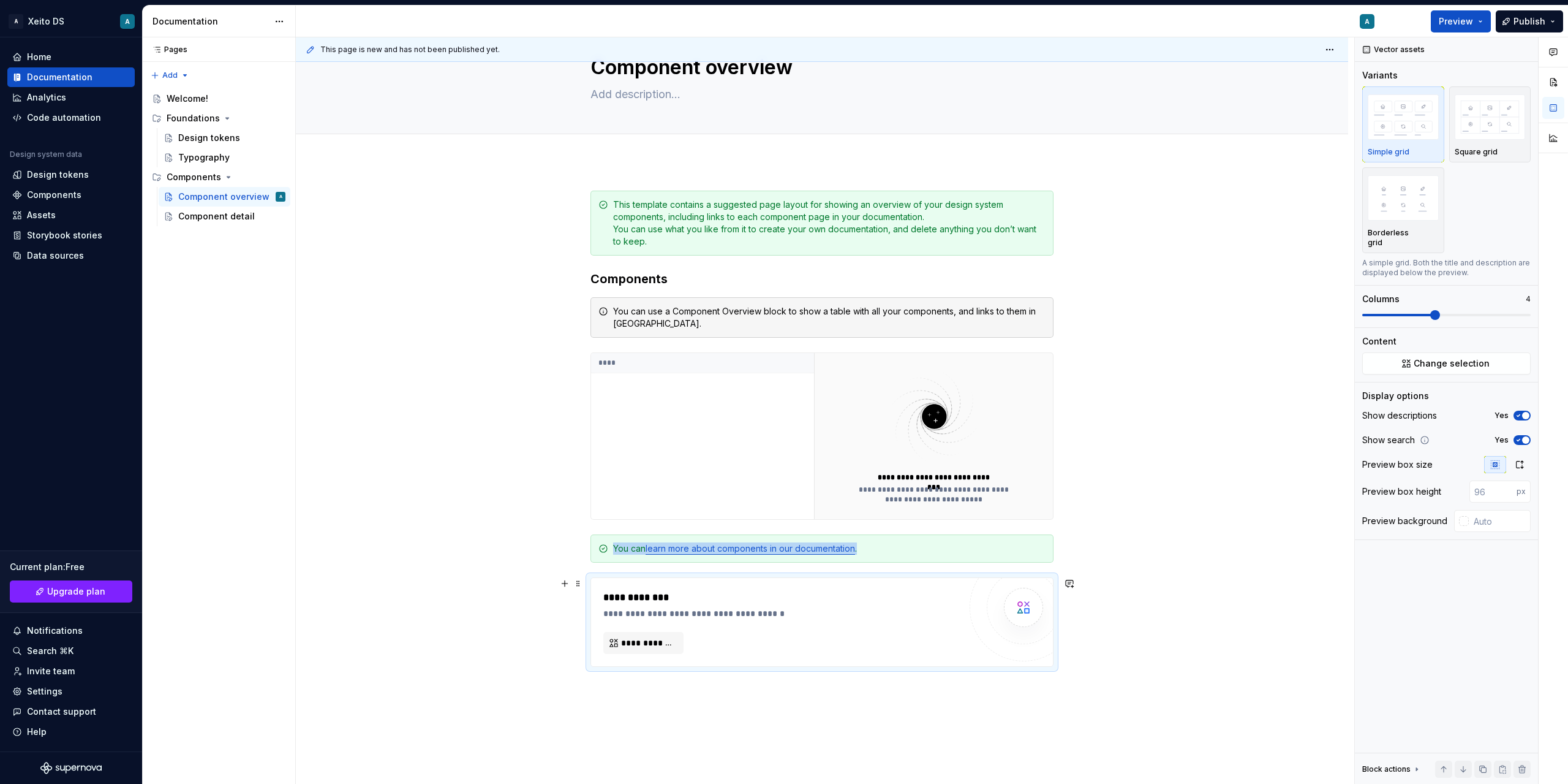
scroll to position [61, 0]
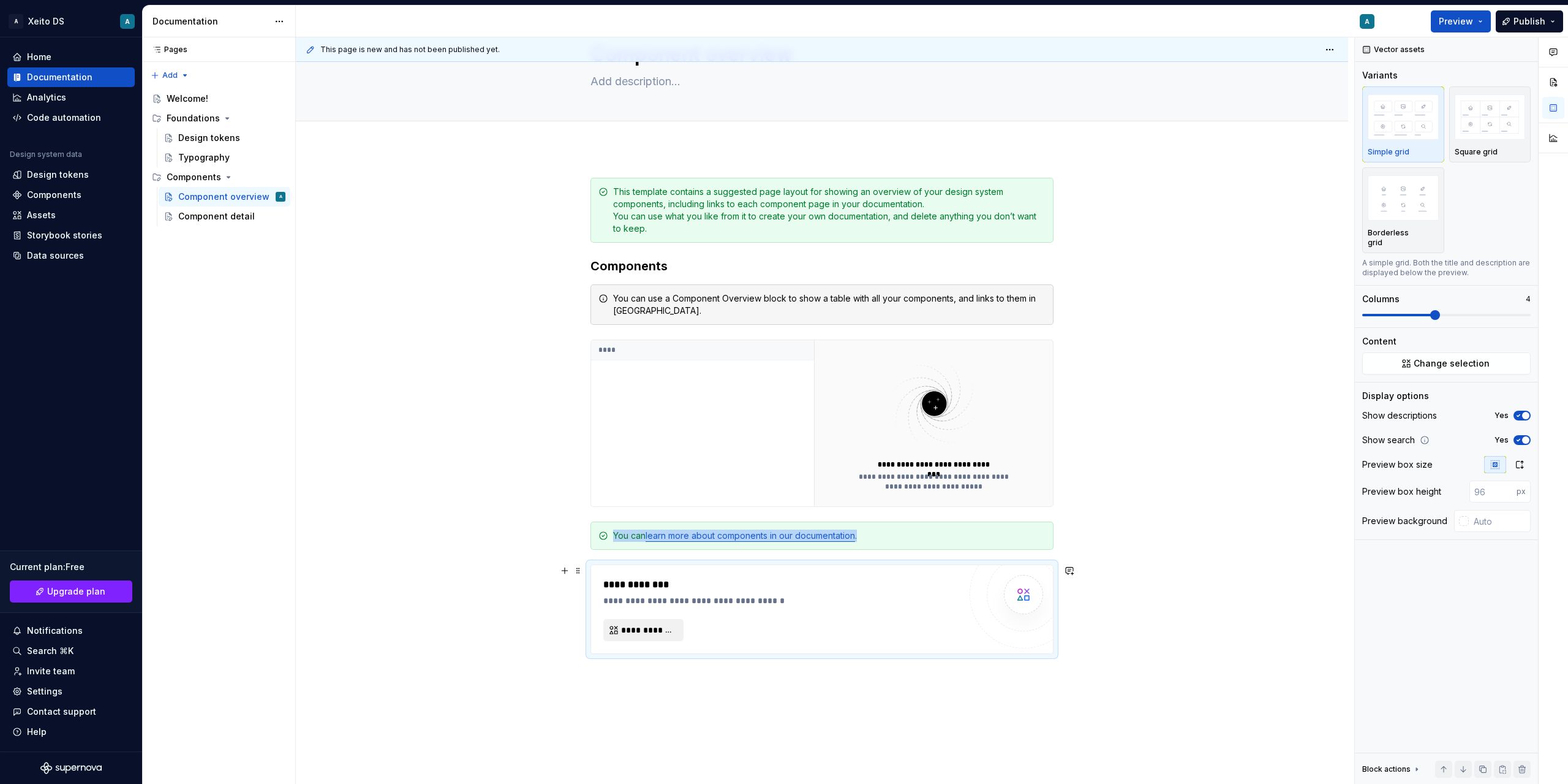
click at [646, 636] on button "**********" at bounding box center [643, 630] width 80 height 22
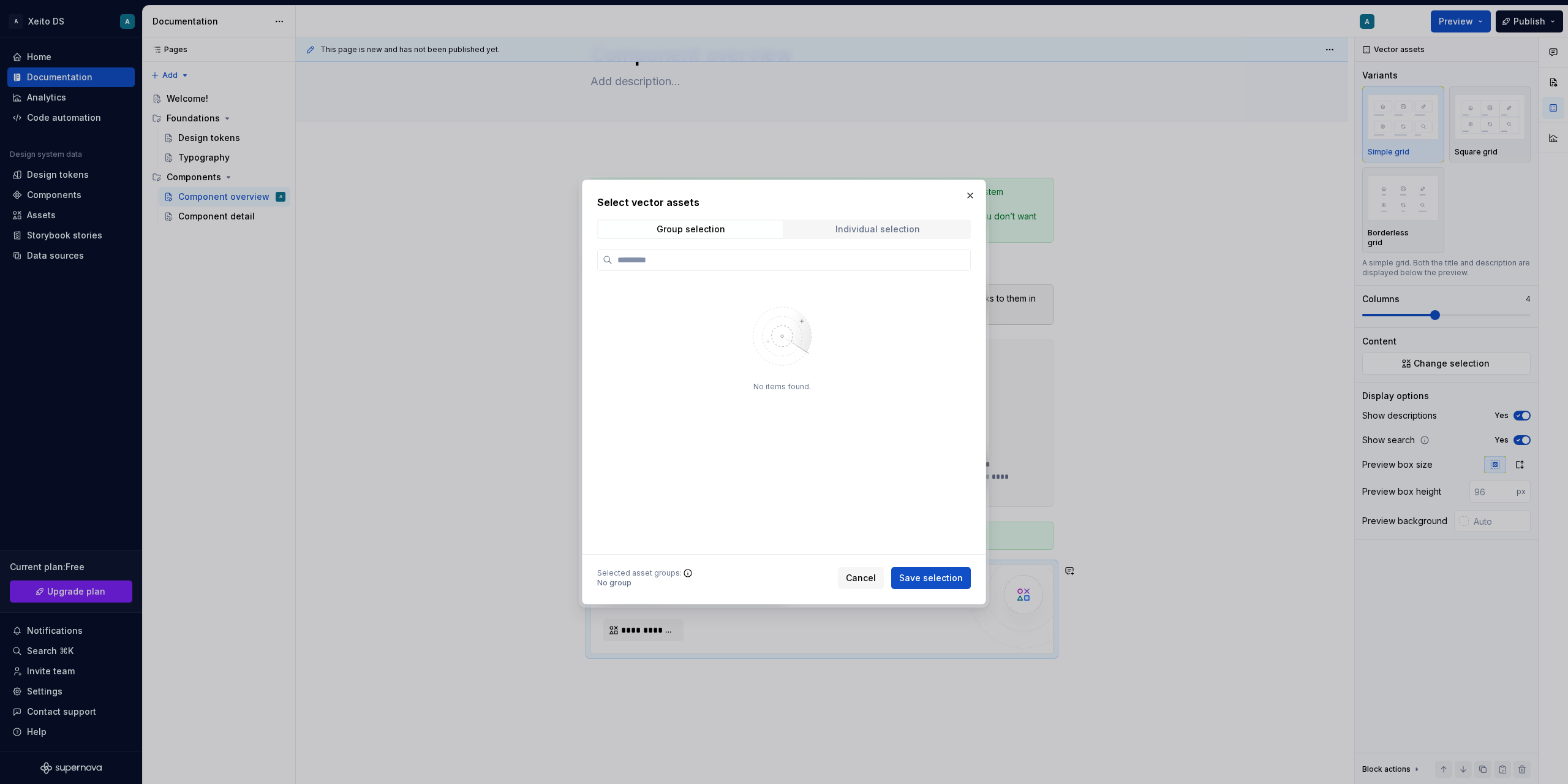
click at [661, 229] on div "Individual selection" at bounding box center [877, 229] width 85 height 10
click at [661, 577] on button "Cancel" at bounding box center [860, 577] width 46 height 22
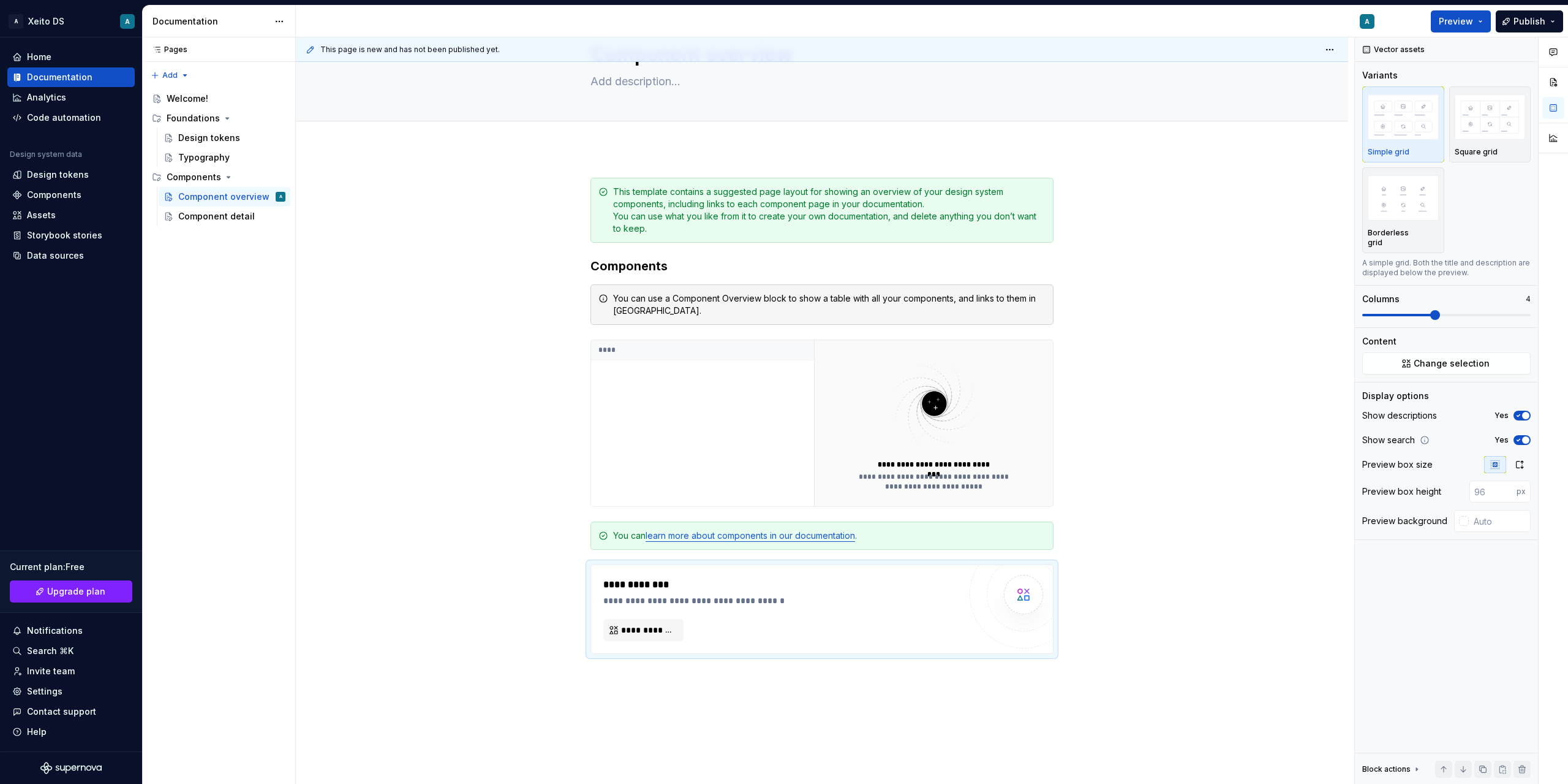
type textarea "*"
